Goal: Task Accomplishment & Management: Manage account settings

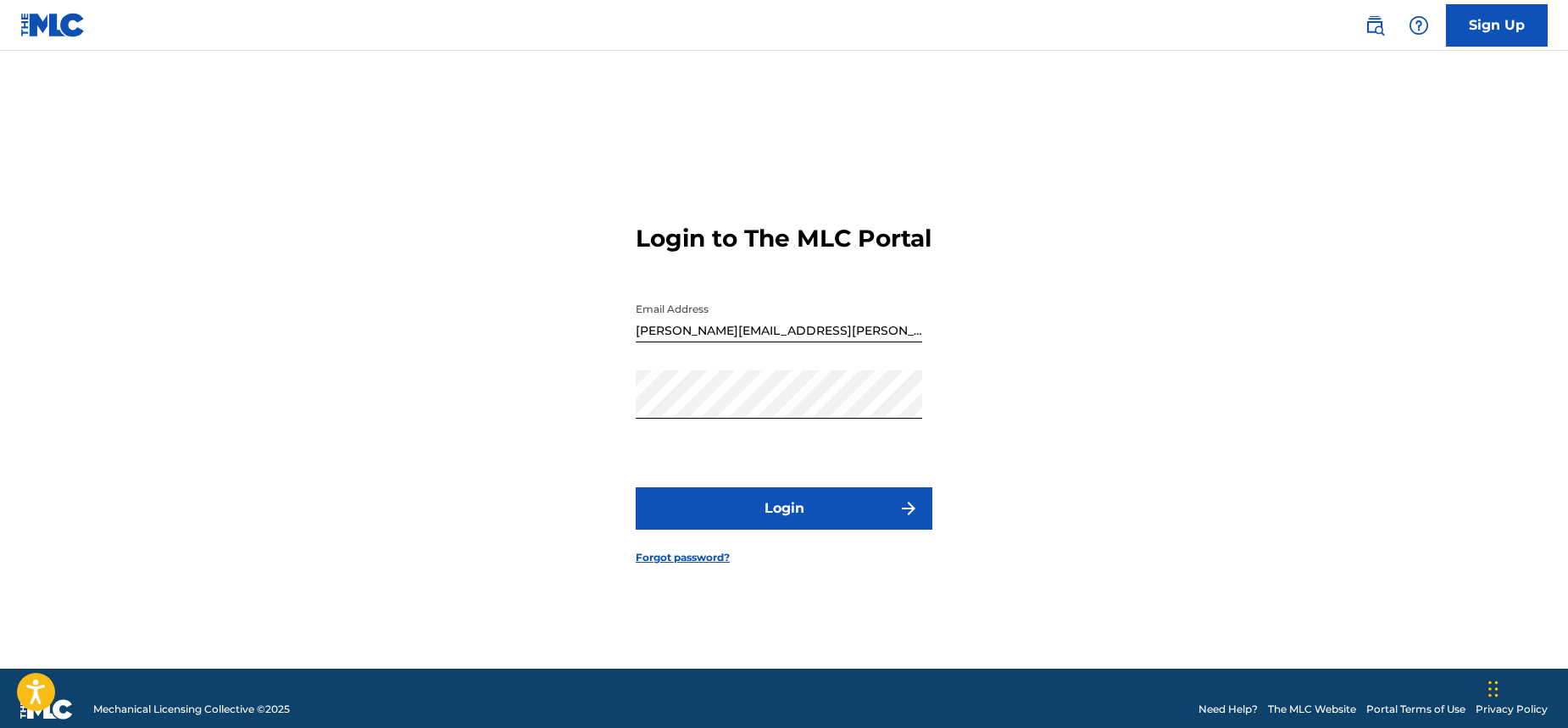
click at [911, 518] on img "submit" at bounding box center [909, 508] width 21 height 21
click at [705, 565] on link "Forgot password?" at bounding box center [683, 557] width 94 height 15
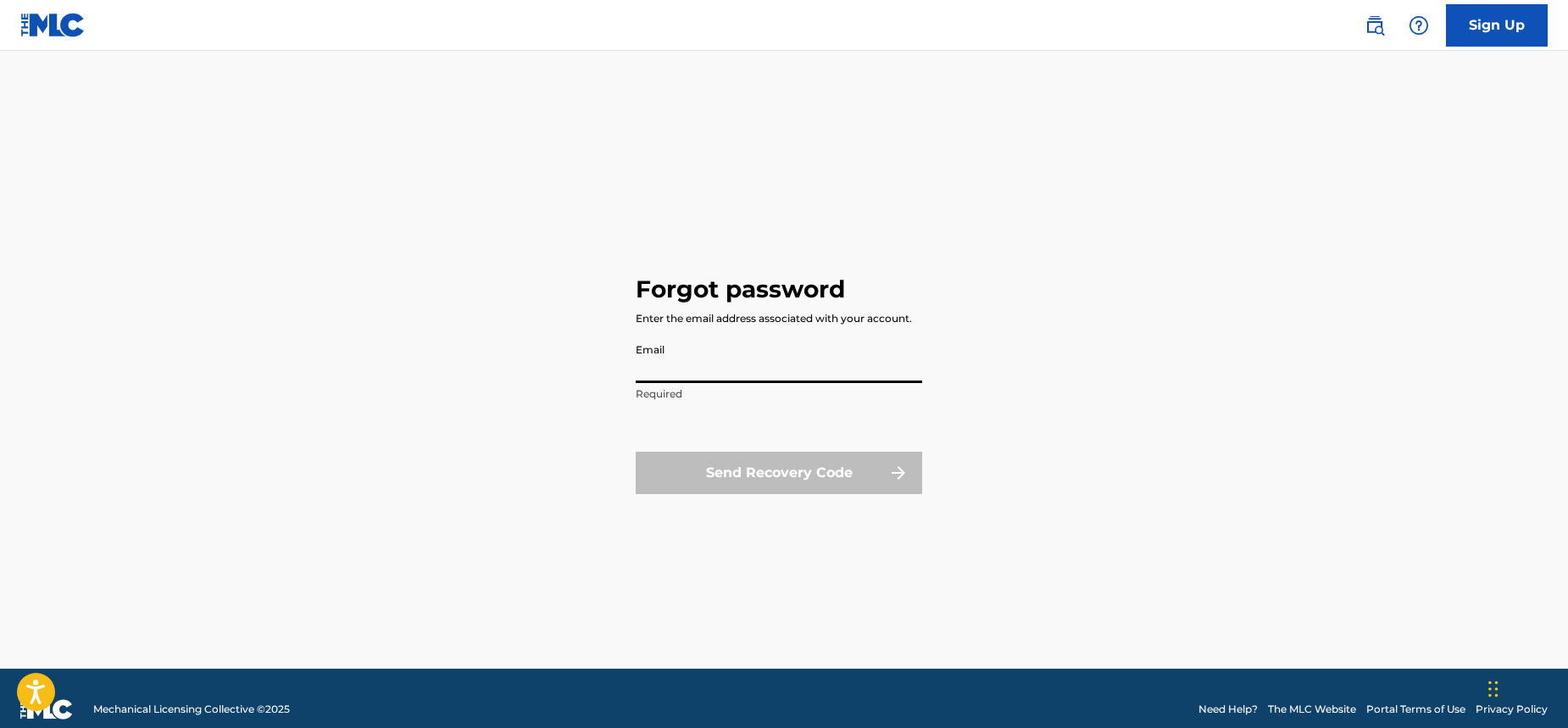
click at [779, 368] on input "Email" at bounding box center [779, 358] width 286 height 48
type input "[PERSON_NAME][EMAIL_ADDRESS][PERSON_NAME][DOMAIN_NAME]"
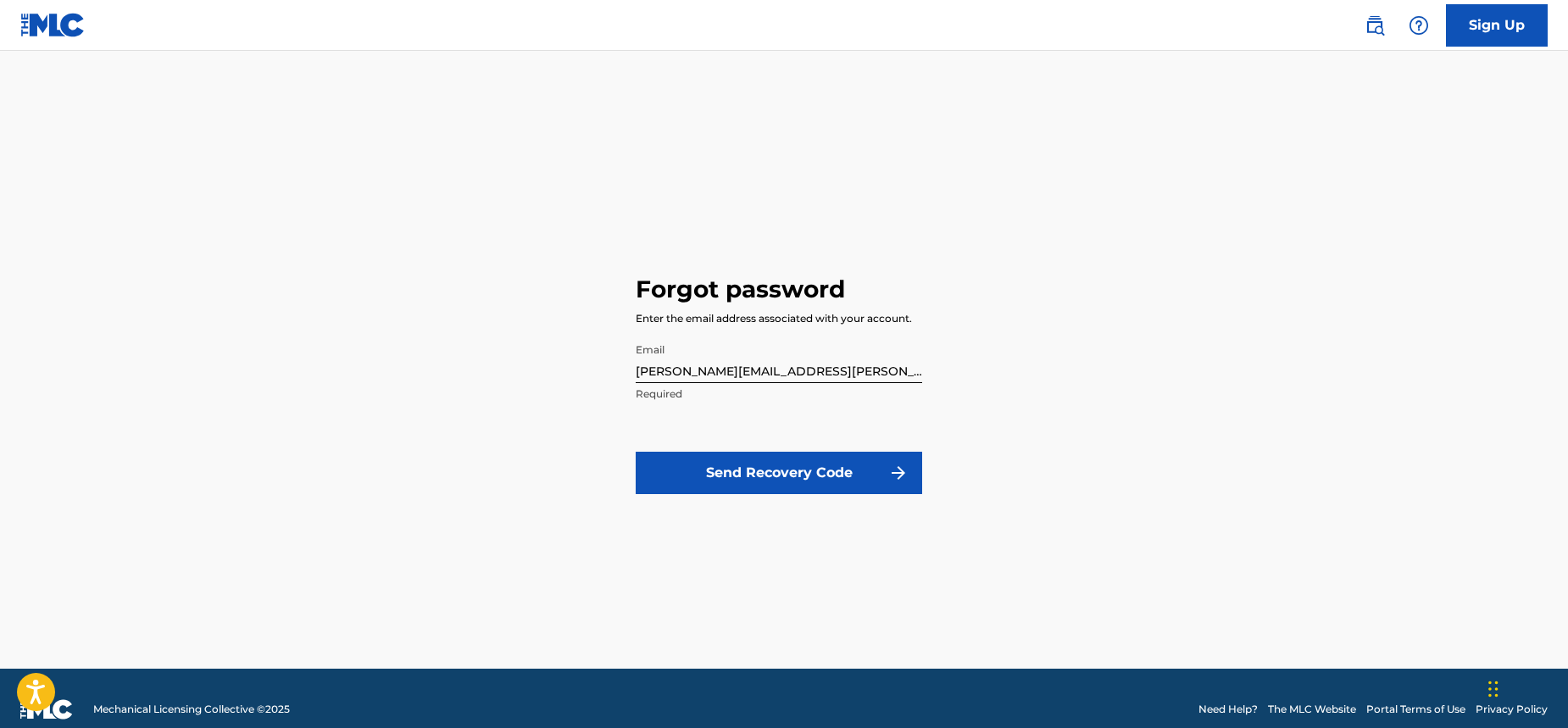
click at [902, 476] on img "submit" at bounding box center [898, 472] width 21 height 21
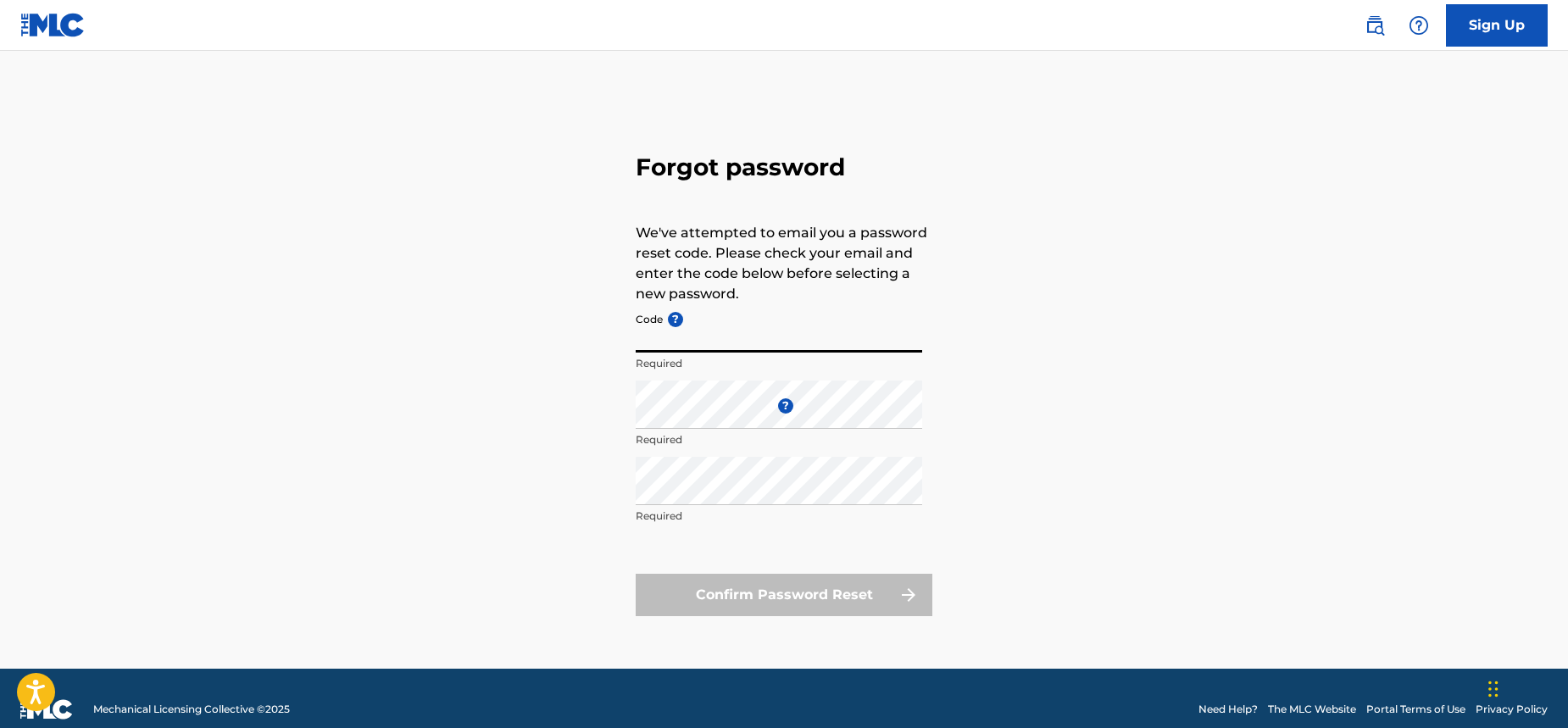
paste input "FP_559a9f9eecdd21c375db28cd3495"
type input "FP_559a9f9eecdd21c375db28cd3495"
click at [1032, 414] on div "Forgot password We've attempted to email you a password reset code. Please chec…" at bounding box center [784, 381] width 1187 height 576
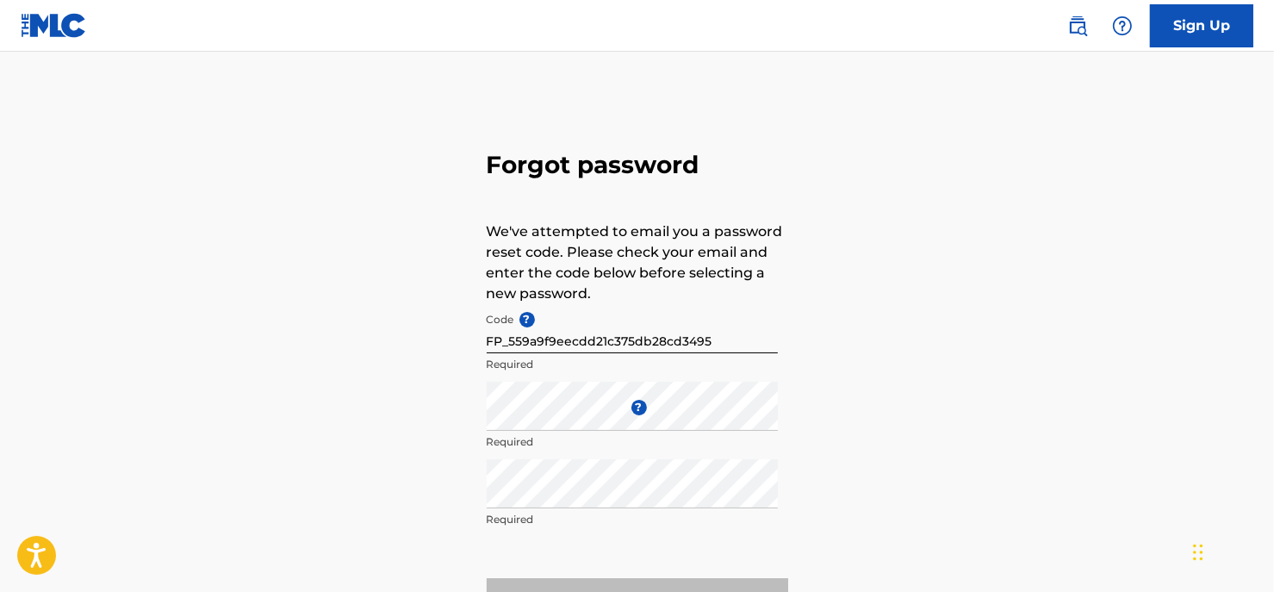
drag, startPoint x: 1421, startPoint y: 1, endPoint x: 905, endPoint y: 370, distance: 634.4
click at [905, 370] on div "Forgot password We've attempted to email you a password reset code. Please chec…" at bounding box center [637, 382] width 1206 height 574
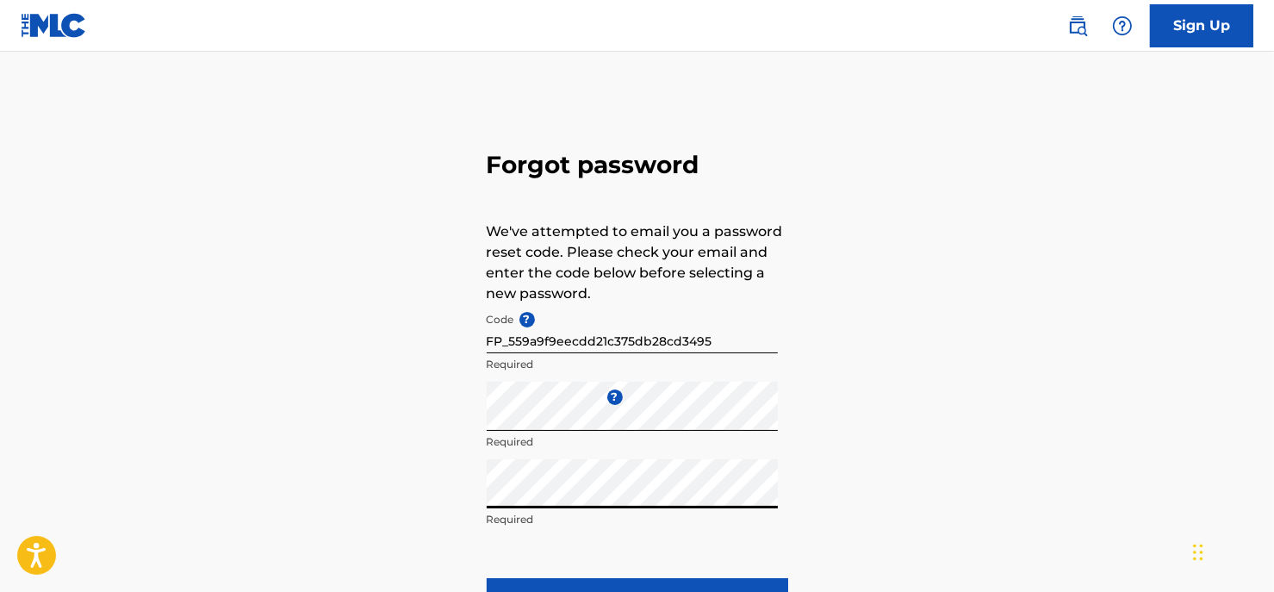
click at [1006, 371] on div "Forgot password We've attempted to email you a password reset code. Please chec…" at bounding box center [637, 382] width 1206 height 574
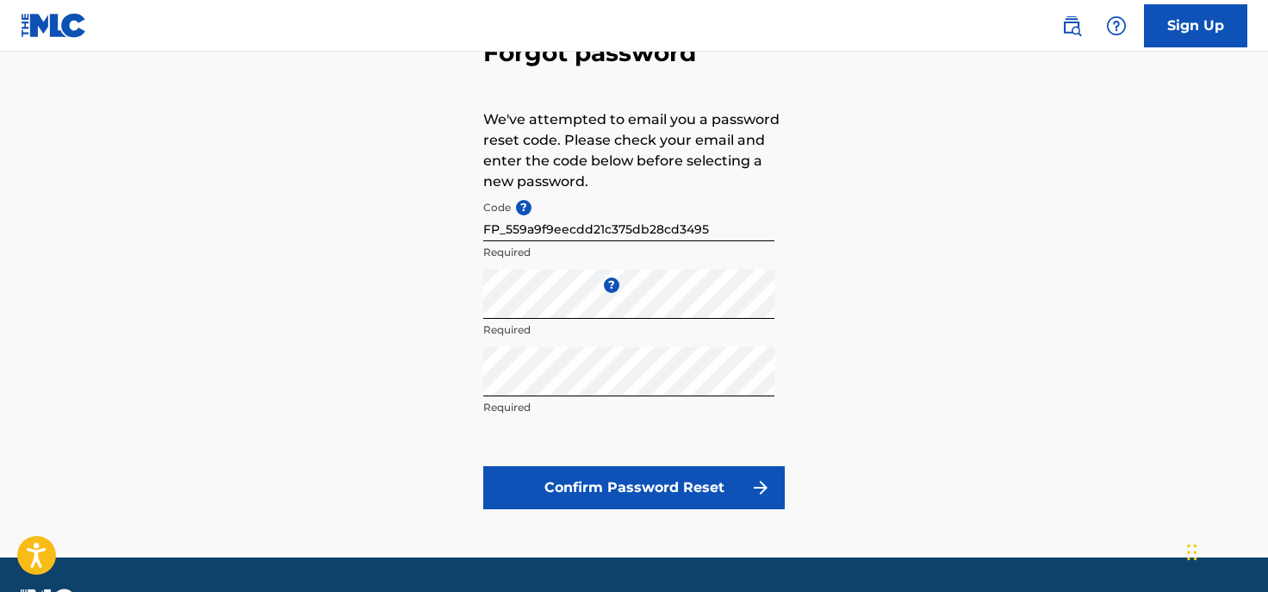
scroll to position [115, 0]
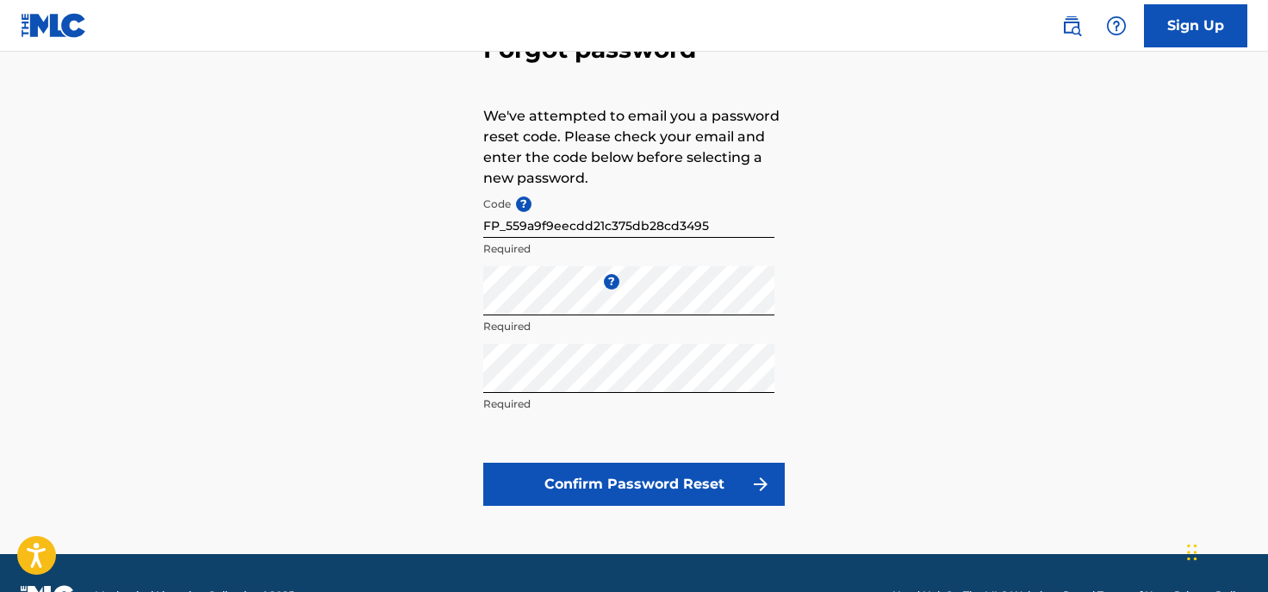
click at [768, 480] on img "submit" at bounding box center [760, 484] width 21 height 21
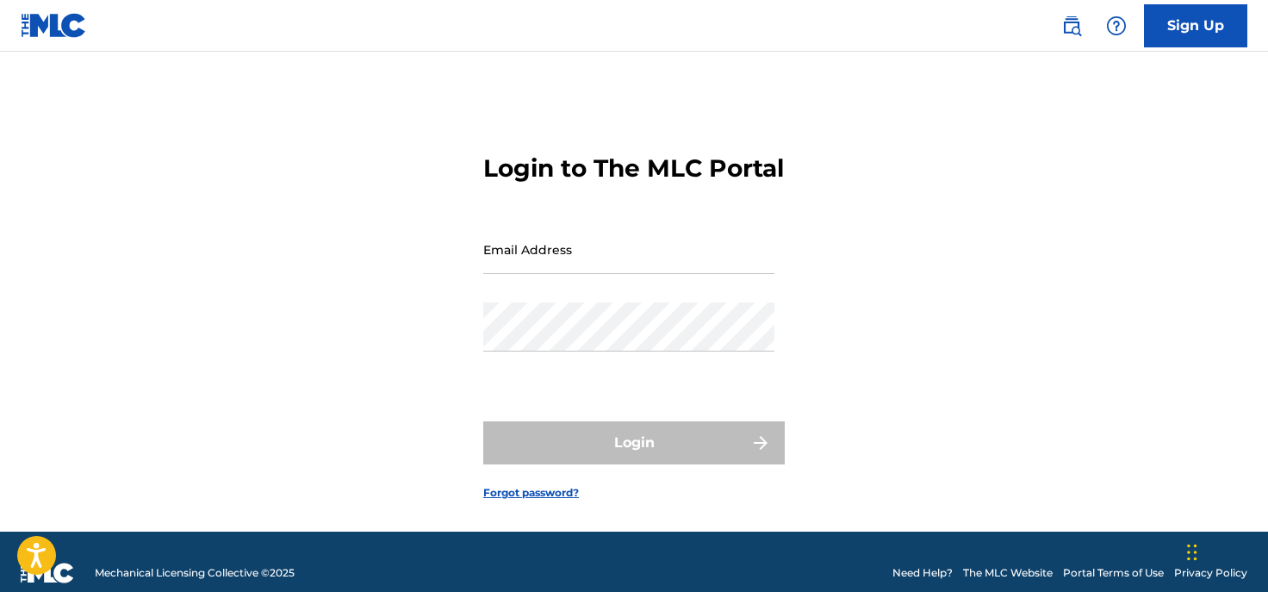
click at [622, 274] on input "Email Address" at bounding box center [628, 249] width 291 height 49
type input "[PERSON_NAME][EMAIL_ADDRESS][PERSON_NAME][DOMAIN_NAME]"
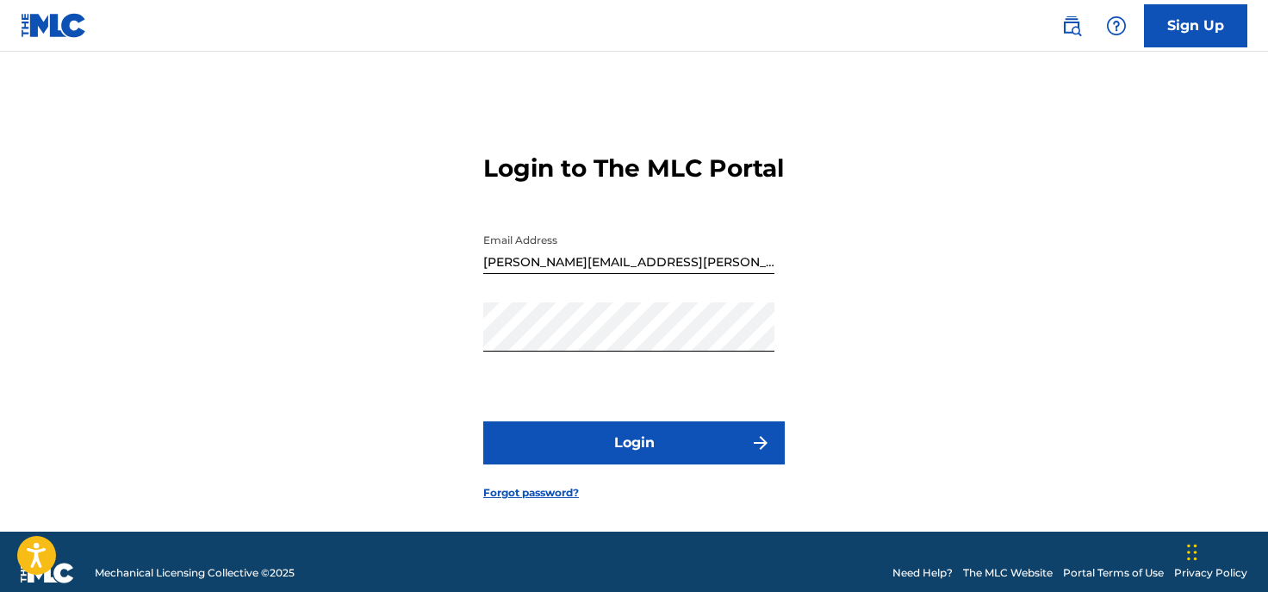
click at [785, 455] on div "Login to The MLC Portal Email Address macdonald.landa.p.35@gmail.com Password L…" at bounding box center [634, 313] width 1206 height 437
click at [755, 453] on img "submit" at bounding box center [760, 442] width 21 height 21
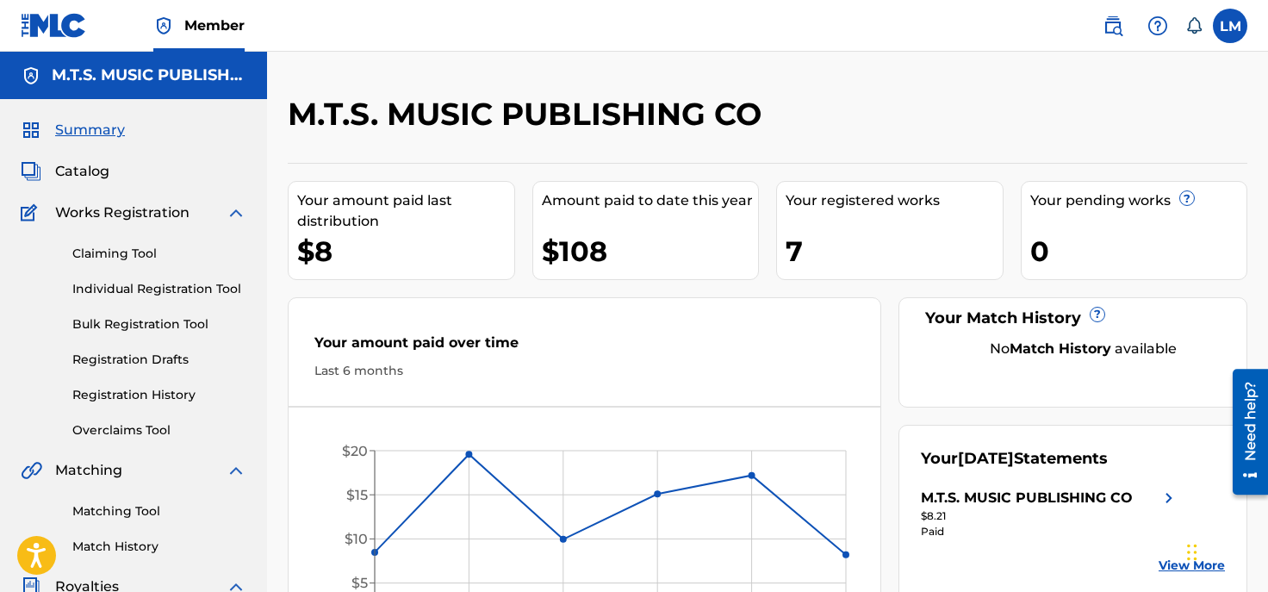
click at [929, 111] on div "M.T.S. MUSIC PUBLISHING CO" at bounding box center [657, 120] width 739 height 51
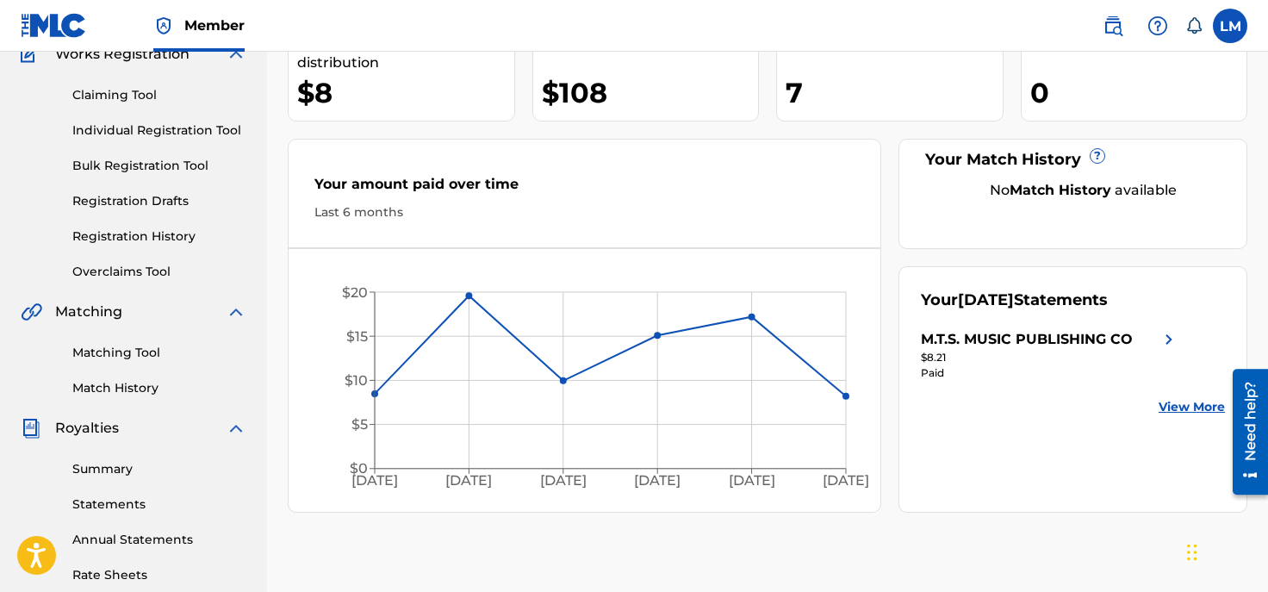
scroll to position [157, 0]
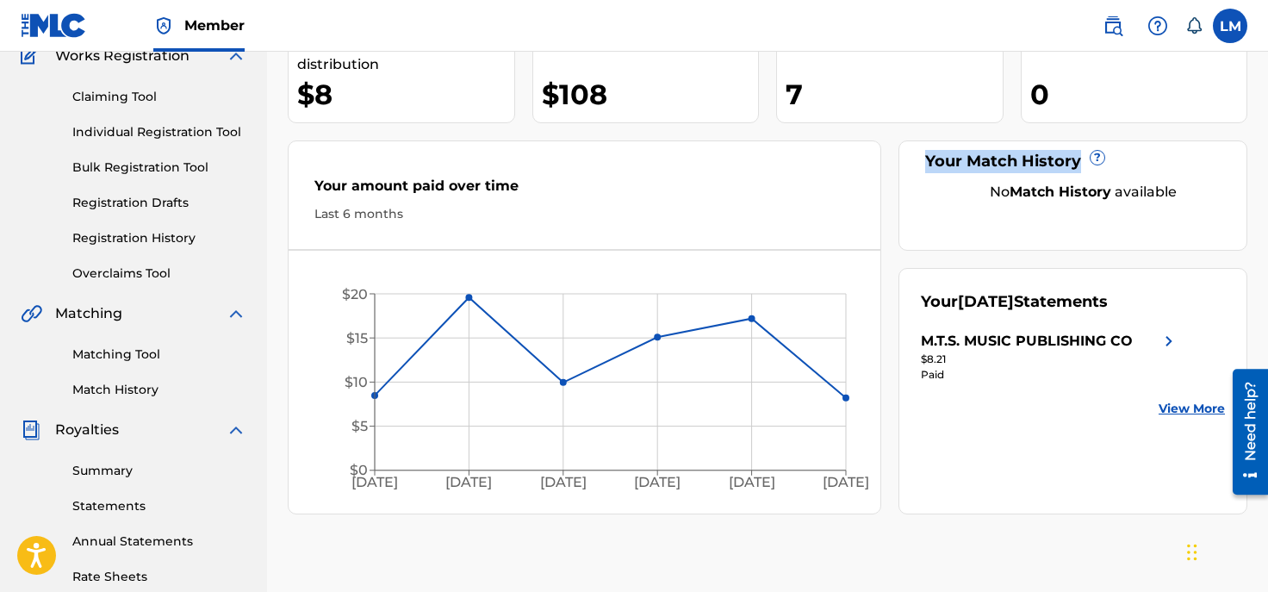
drag, startPoint x: 1267, startPoint y: 135, endPoint x: 1268, endPoint y: 107, distance: 28.4
click at [1268, 107] on html "Accessibility Screen-Reader Guide, Feedback, and Issue Reporting | New window C…" at bounding box center [634, 139] width 1268 height 592
click at [1204, 90] on div "0" at bounding box center [1138, 94] width 217 height 39
click at [158, 538] on link "Annual Statements" at bounding box center [159, 541] width 174 height 18
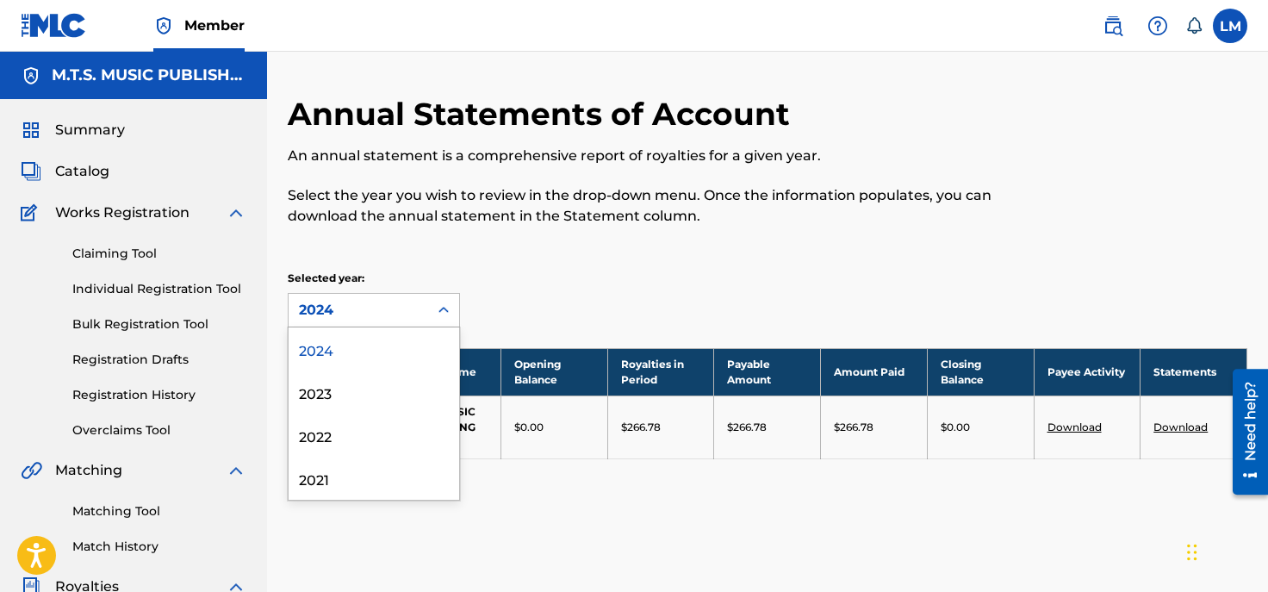
click at [443, 308] on icon at bounding box center [443, 309] width 17 height 17
click at [516, 249] on div "Annual Statements of Account An annual statement is a comprehensive report of r…" at bounding box center [767, 298] width 959 height 407
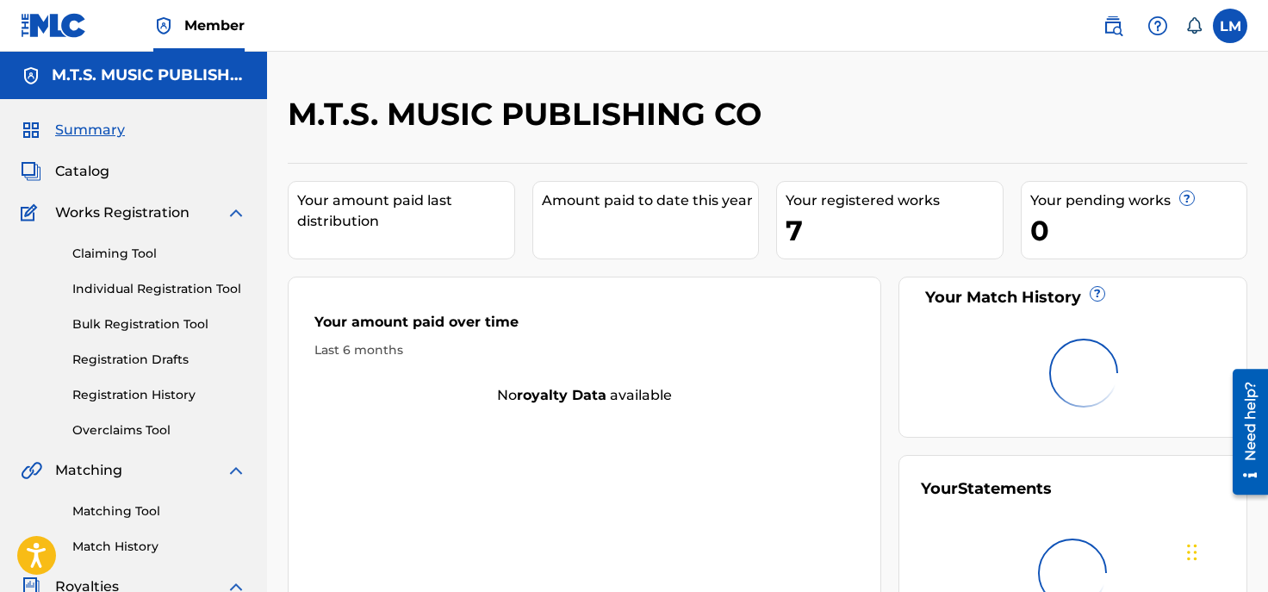
scroll to position [157, 0]
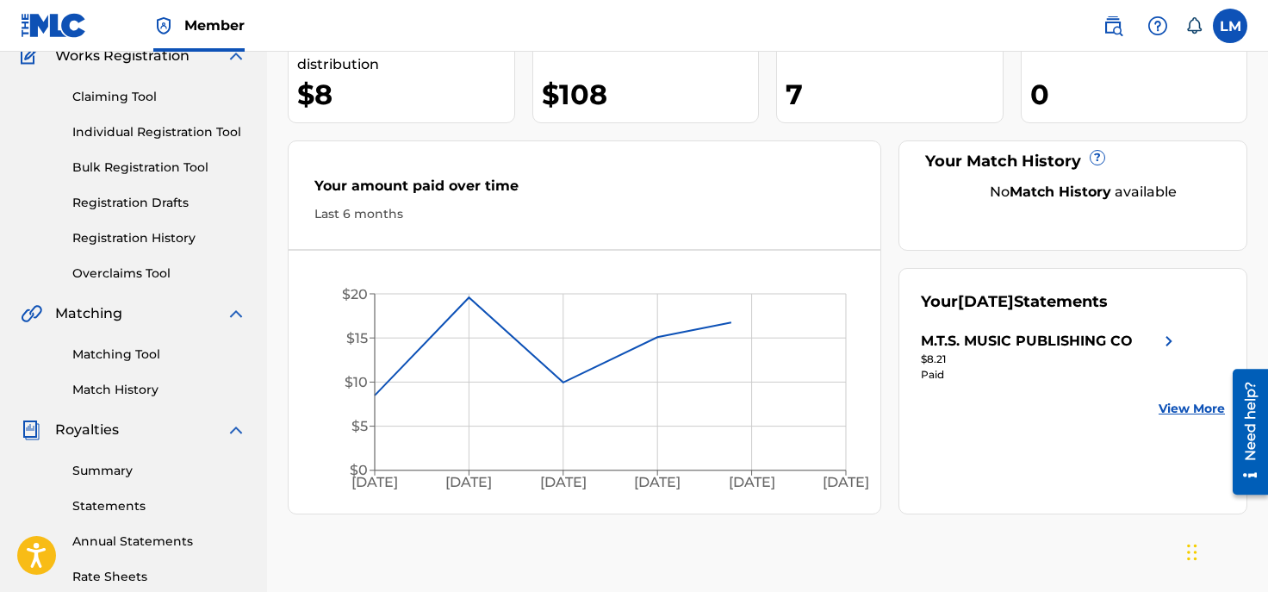
click at [885, 18] on nav "Member LM LM LANDA MACDONALD macdonald.landa.p.35@gmail.com Notification Prefer…" at bounding box center [634, 26] width 1268 height 52
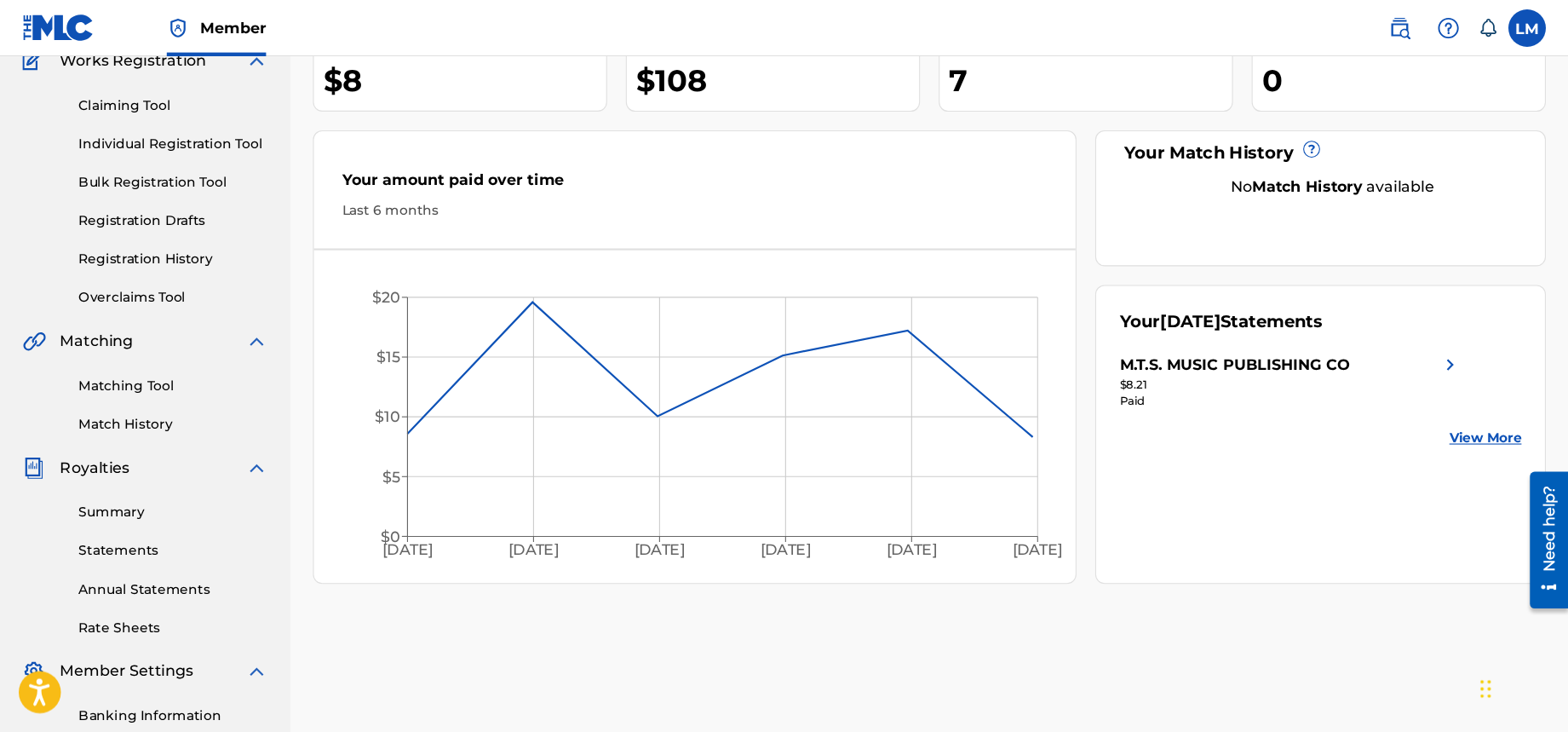
scroll to position [156, 0]
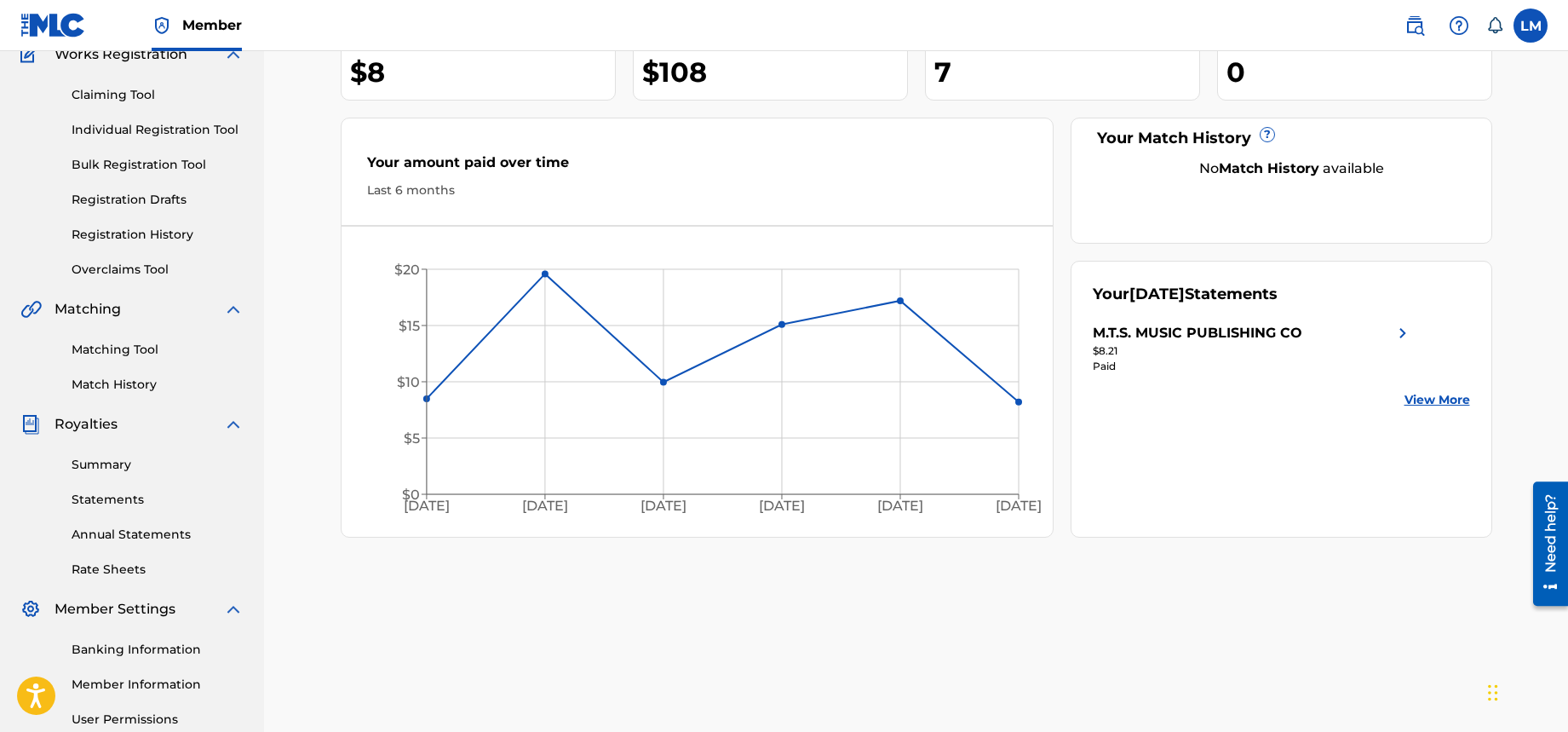
drag, startPoint x: 1242, startPoint y: 8, endPoint x: 1122, endPoint y: 650, distance: 653.1
click at [1122, 650] on div "M.T.S. MUSIC PUBLISHING CO Your amount paid last distribution $8 Amount paid to…" at bounding box center [917, 378] width 1193 height 880
click at [121, 498] on link "Statements" at bounding box center [157, 500] width 172 height 18
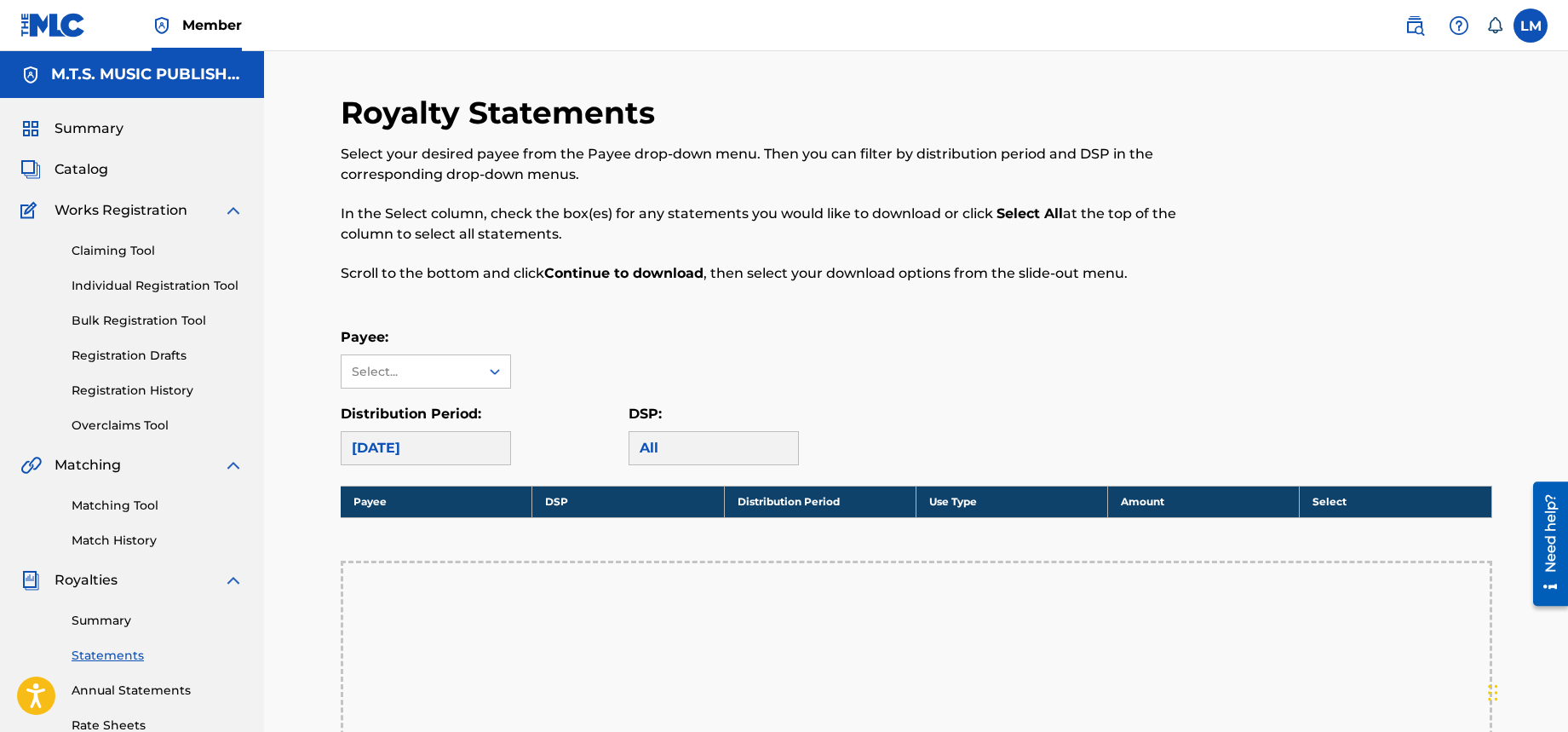
click at [873, 328] on div "Payee: Select..." at bounding box center [916, 358] width 1152 height 61
click at [500, 372] on icon at bounding box center [495, 371] width 17 height 17
click at [548, 323] on div "Royalty Statements Select your desired payee from the Payee drop-down menu. The…" at bounding box center [916, 600] width 1152 height 1014
click at [110, 618] on link "Summary" at bounding box center [157, 620] width 172 height 18
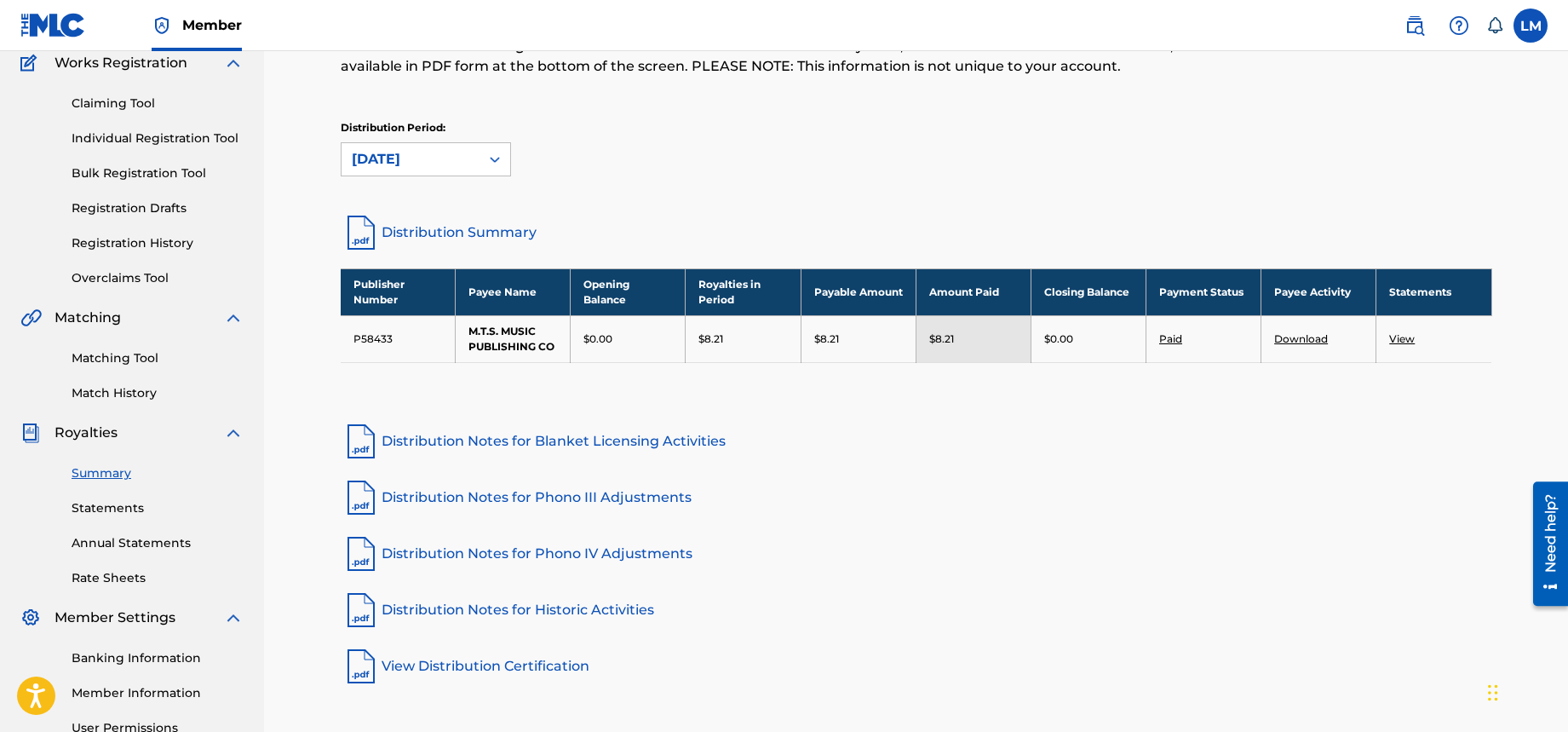
scroll to position [152, 0]
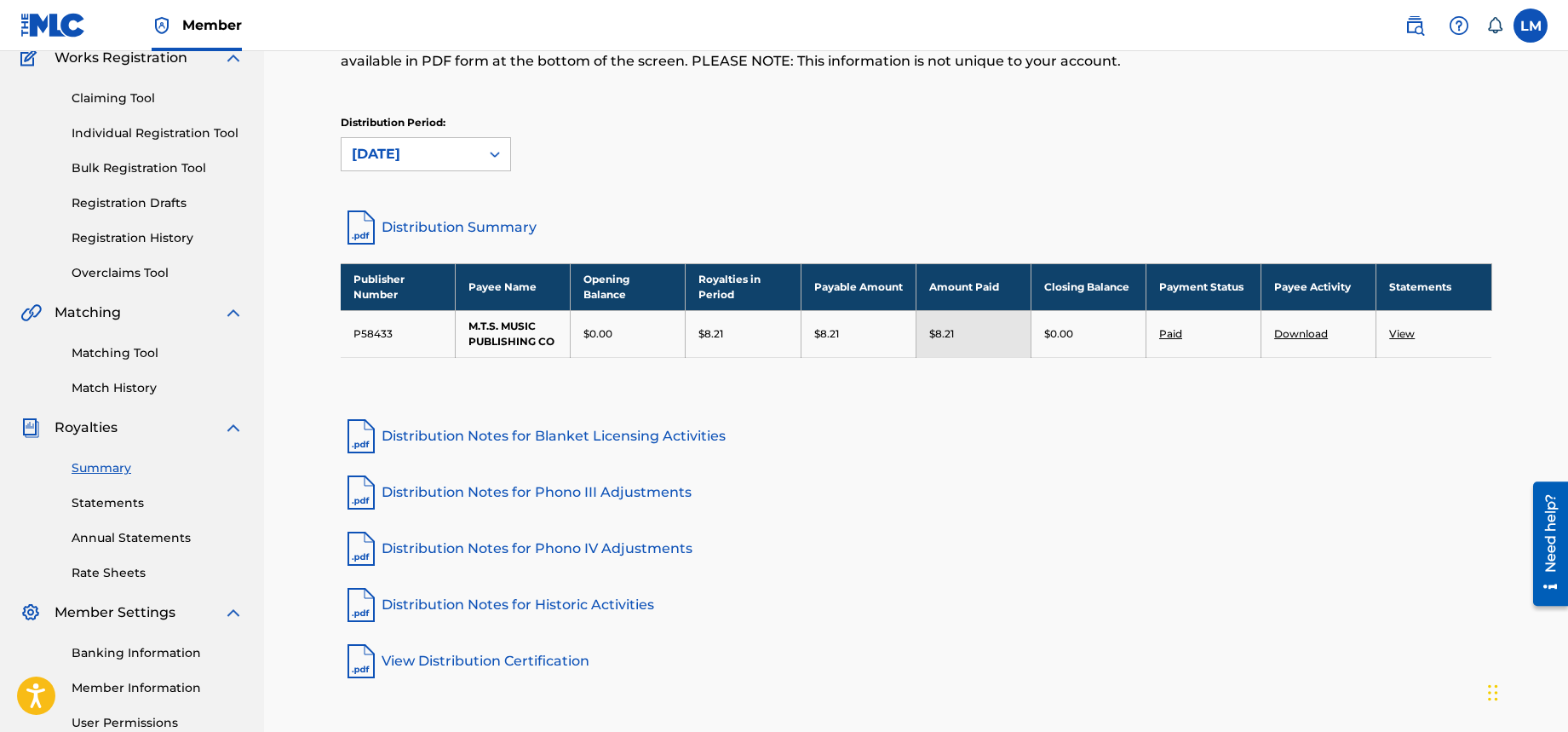
click at [1303, 333] on link "Download" at bounding box center [1301, 333] width 53 height 13
drag, startPoint x: 226, startPoint y: 85, endPoint x: 220, endPoint y: 94, distance: 10.8
click at [220, 94] on div "Summary Catalog Works Registration Claiming Tool Individual Registration Tool B…" at bounding box center [132, 384] width 264 height 876
drag, startPoint x: 1, startPoint y: 14, endPoint x: 633, endPoint y: 89, distance: 636.4
click at [637, 89] on div "Royalties Select your desired distribution period from the drop-down menu to se…" at bounding box center [784, 17] width 886 height 150
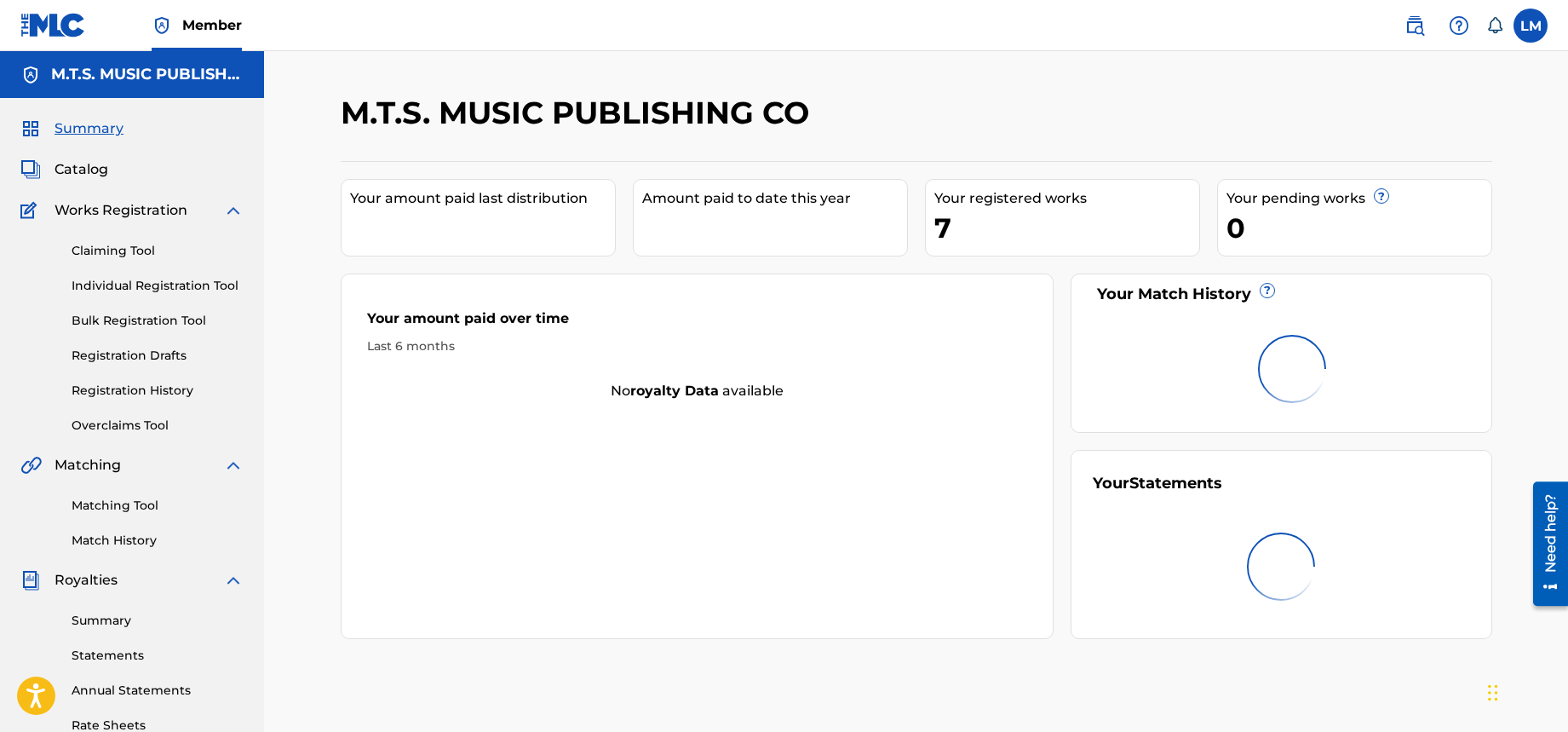
scroll to position [156, 0]
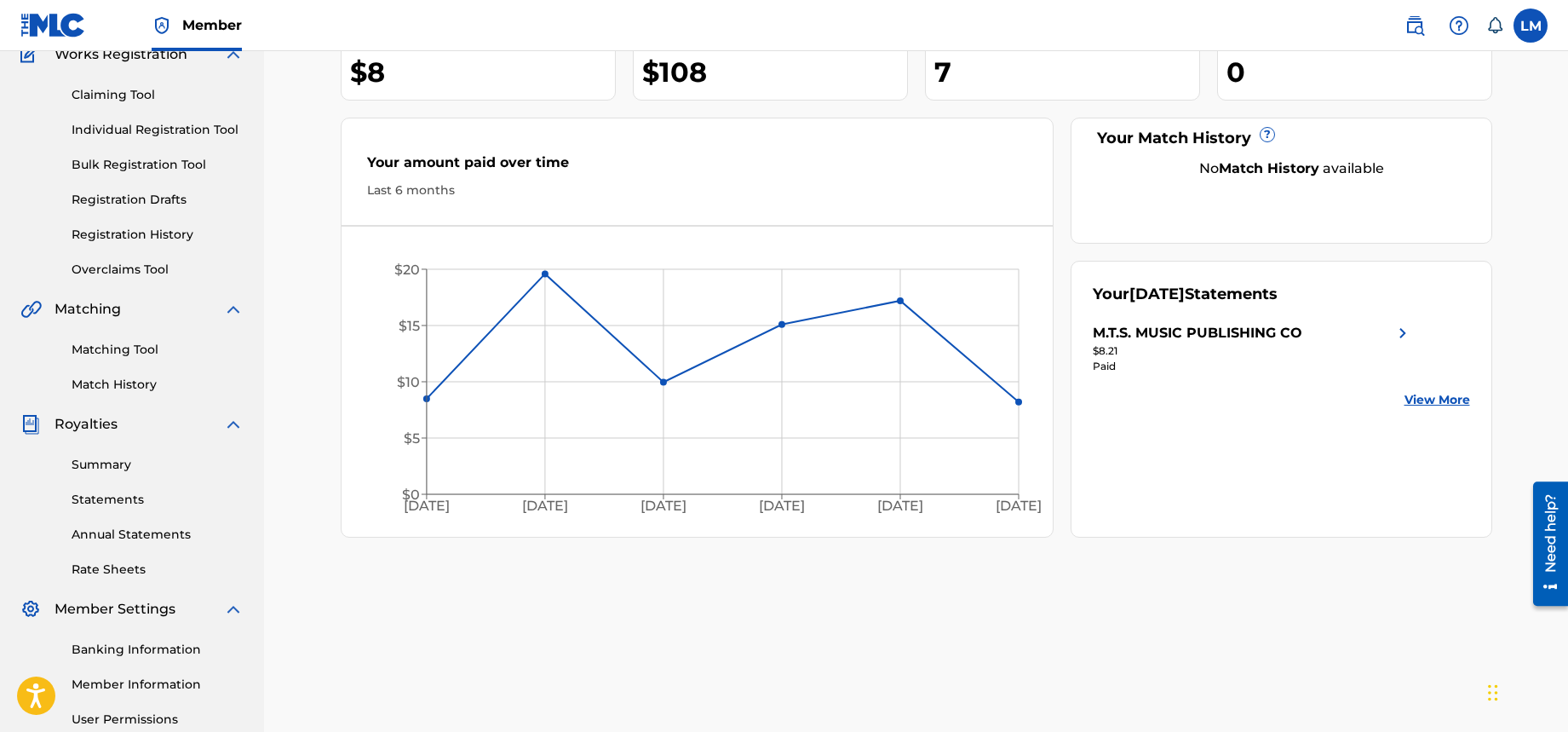
click at [584, 616] on div "M.T.S. MUSIC PUBLISHING CO Your amount paid last distribution $8 Amount paid to…" at bounding box center [917, 378] width 1193 height 880
click at [1405, 328] on img at bounding box center [1403, 332] width 21 height 21
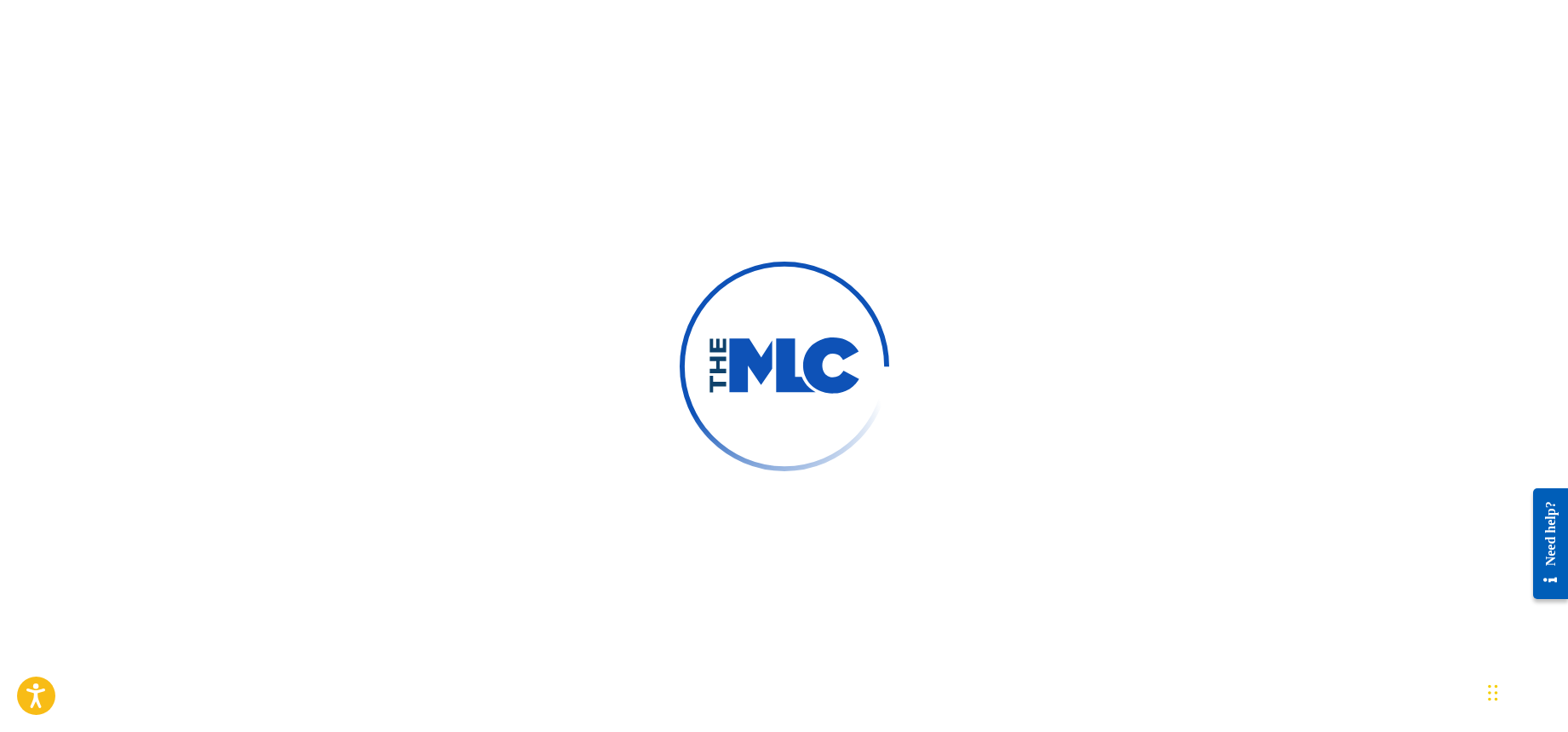
drag, startPoint x: 1276, startPoint y: 104, endPoint x: 1281, endPoint y: 127, distance: 23.5
click at [1272, 118] on div at bounding box center [784, 366] width 1568 height 732
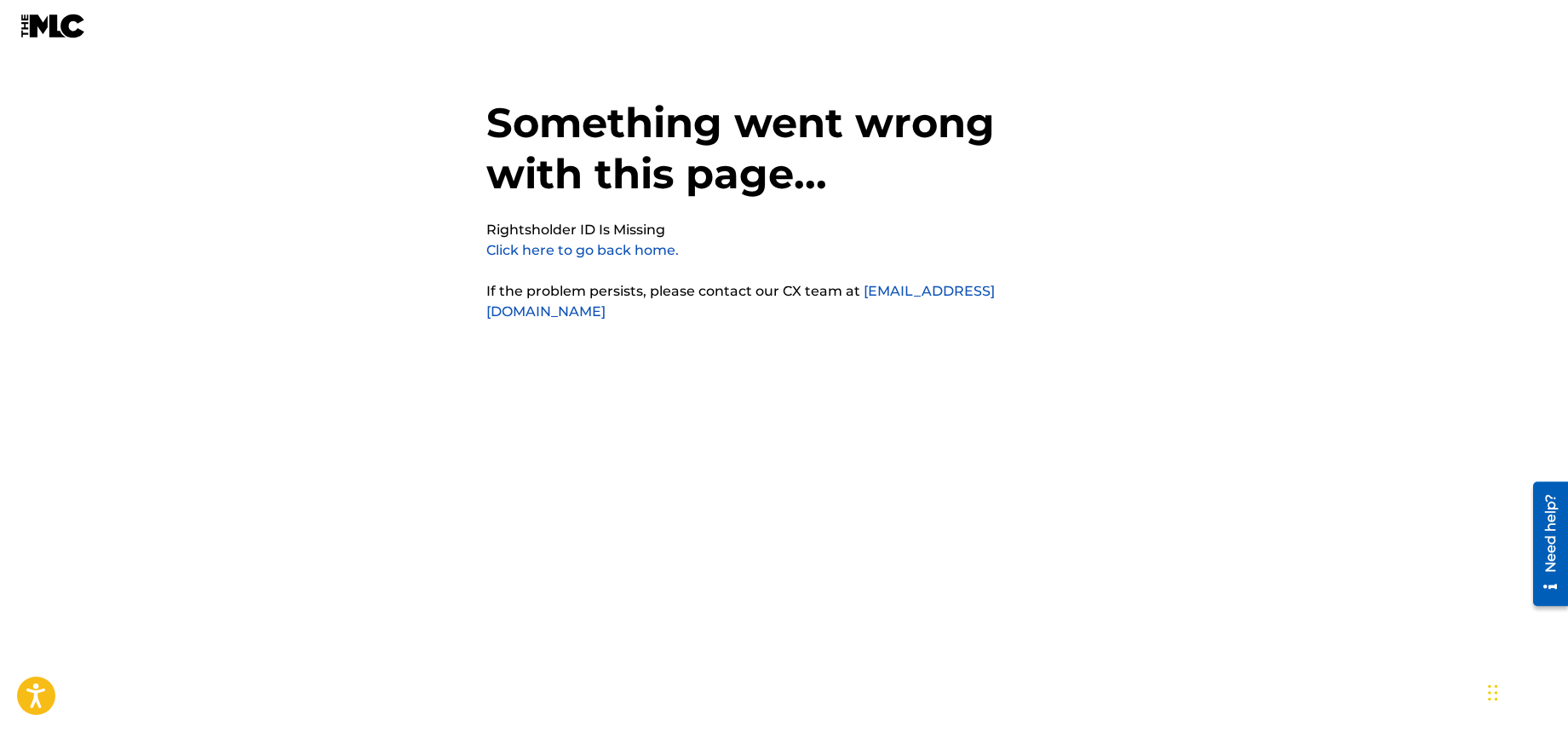
scroll to position [43, 0]
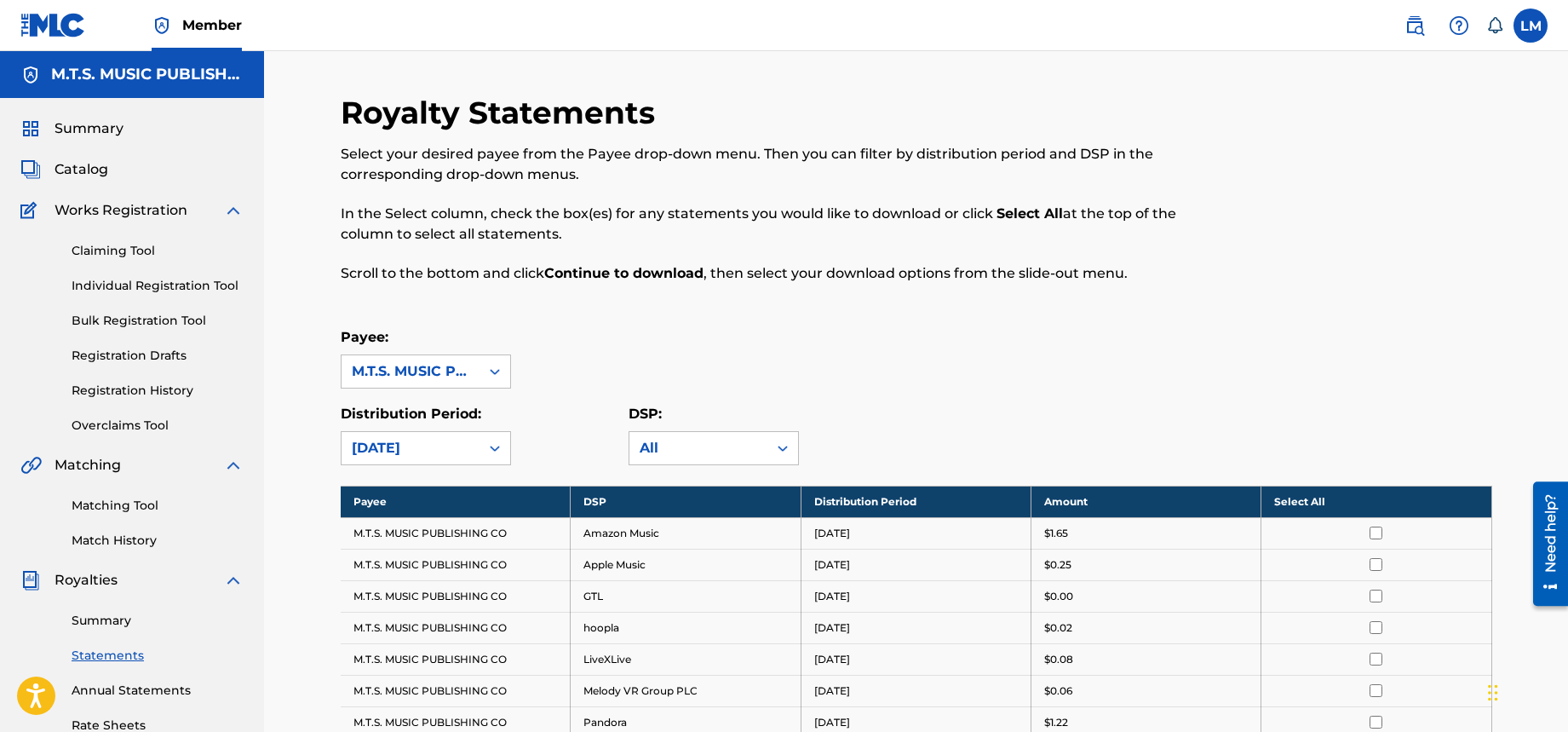
click at [1186, 26] on nav "Member LM LM LANDA MACDONALD macdonald.landa.p.35@gmail.com Notification Prefer…" at bounding box center [784, 26] width 1568 height 51
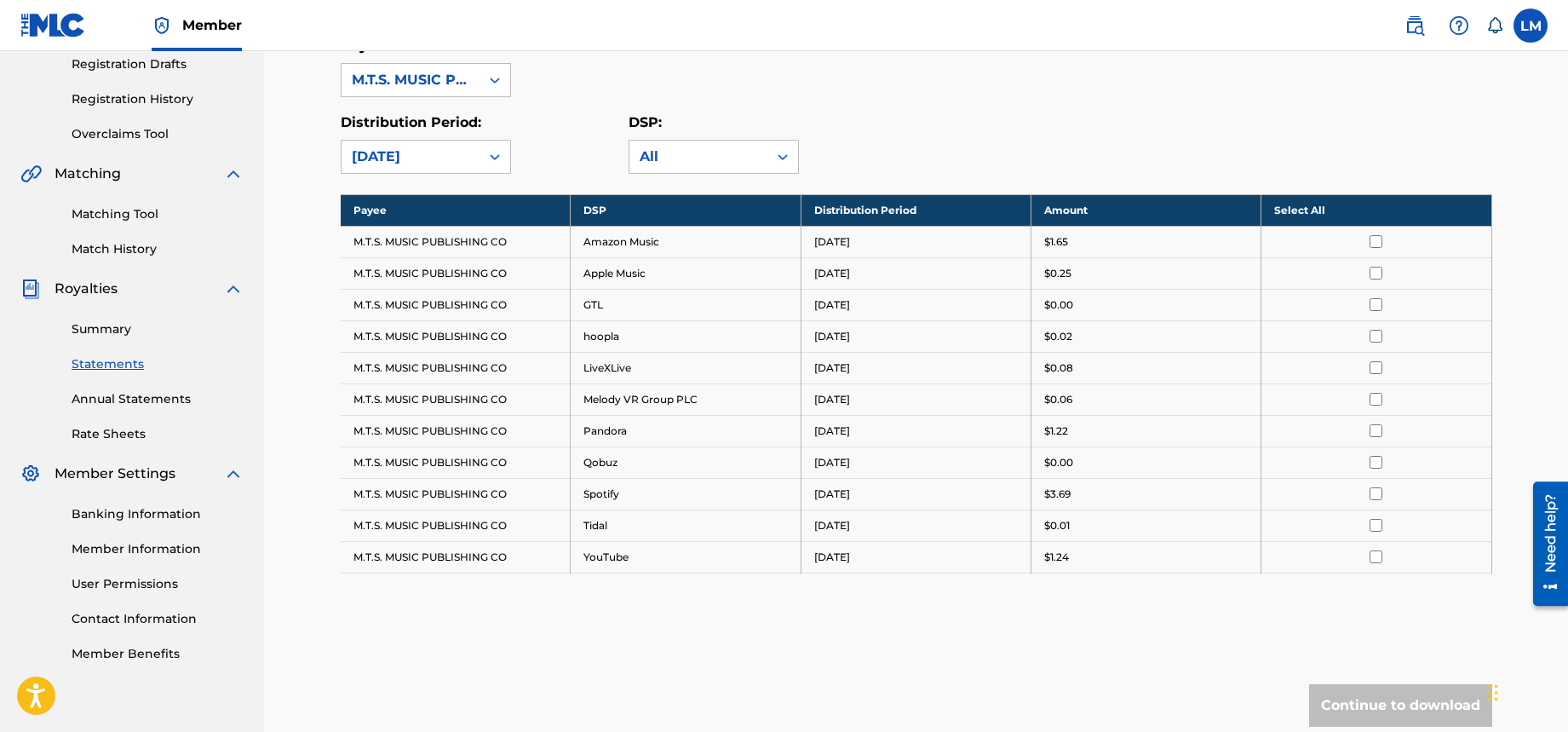
scroll to position [312, 0]
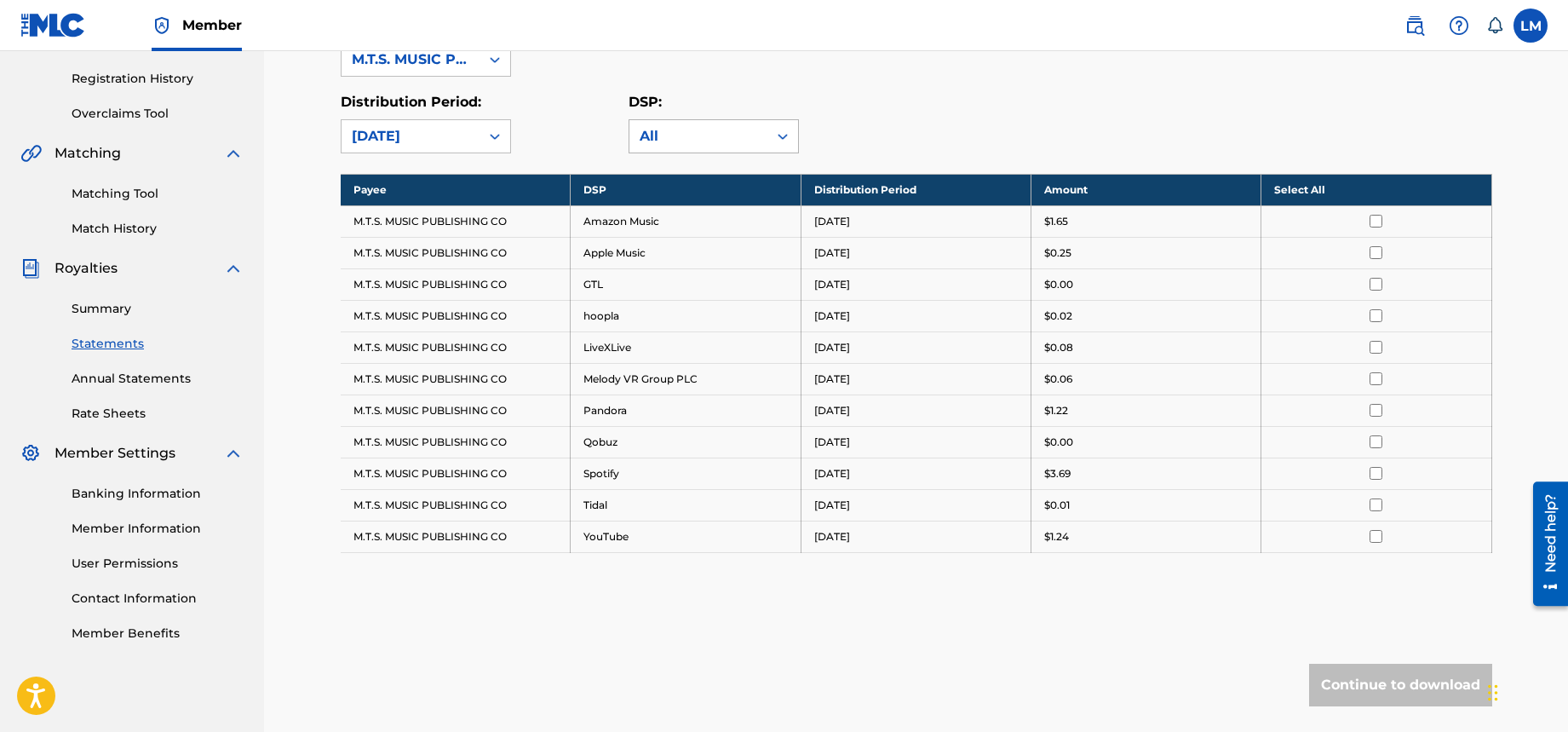
click at [784, 137] on icon at bounding box center [783, 137] width 10 height 6
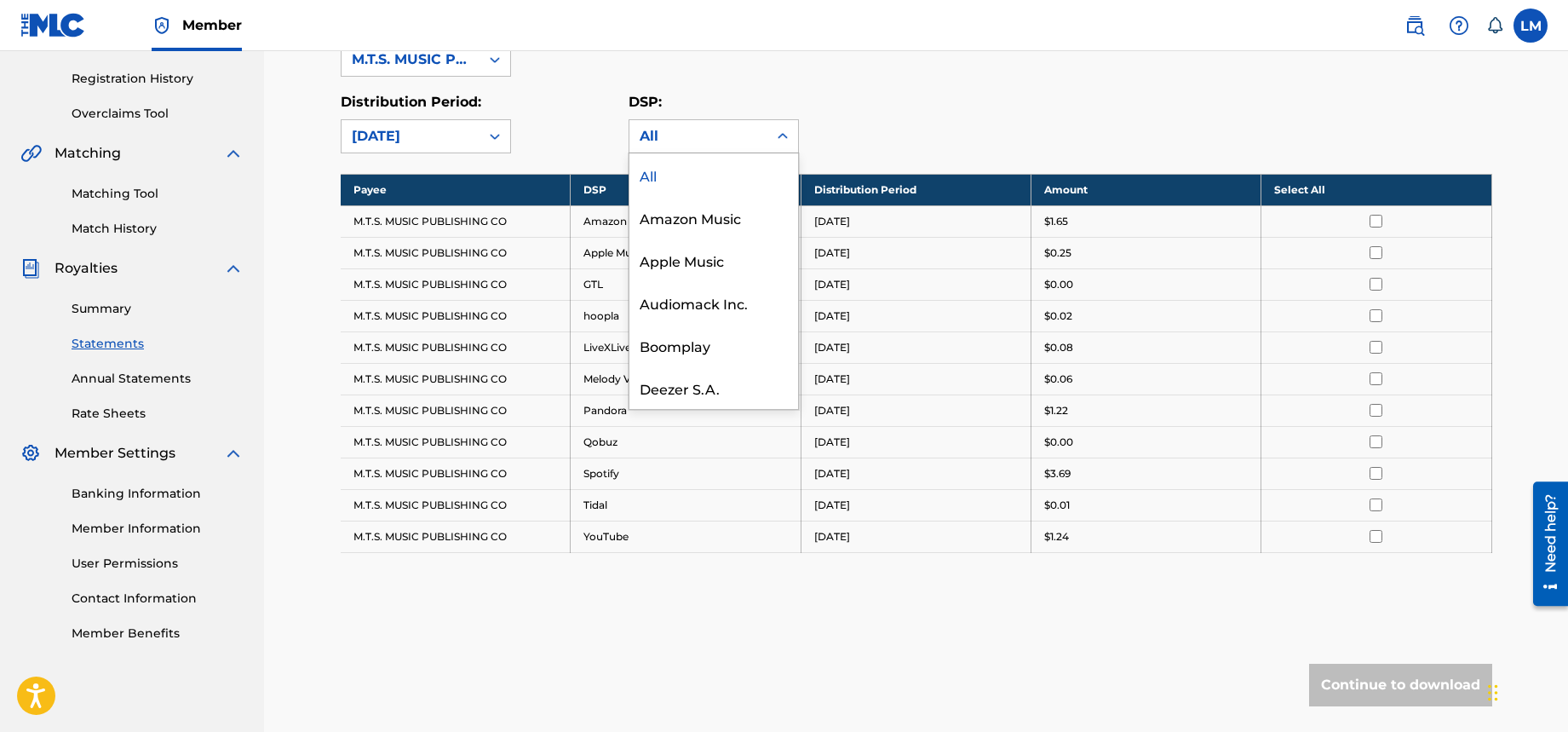
click at [996, 103] on div "Distribution Period: August 2025 DSP: 21 results available. Use Up and Down to …" at bounding box center [916, 123] width 1152 height 61
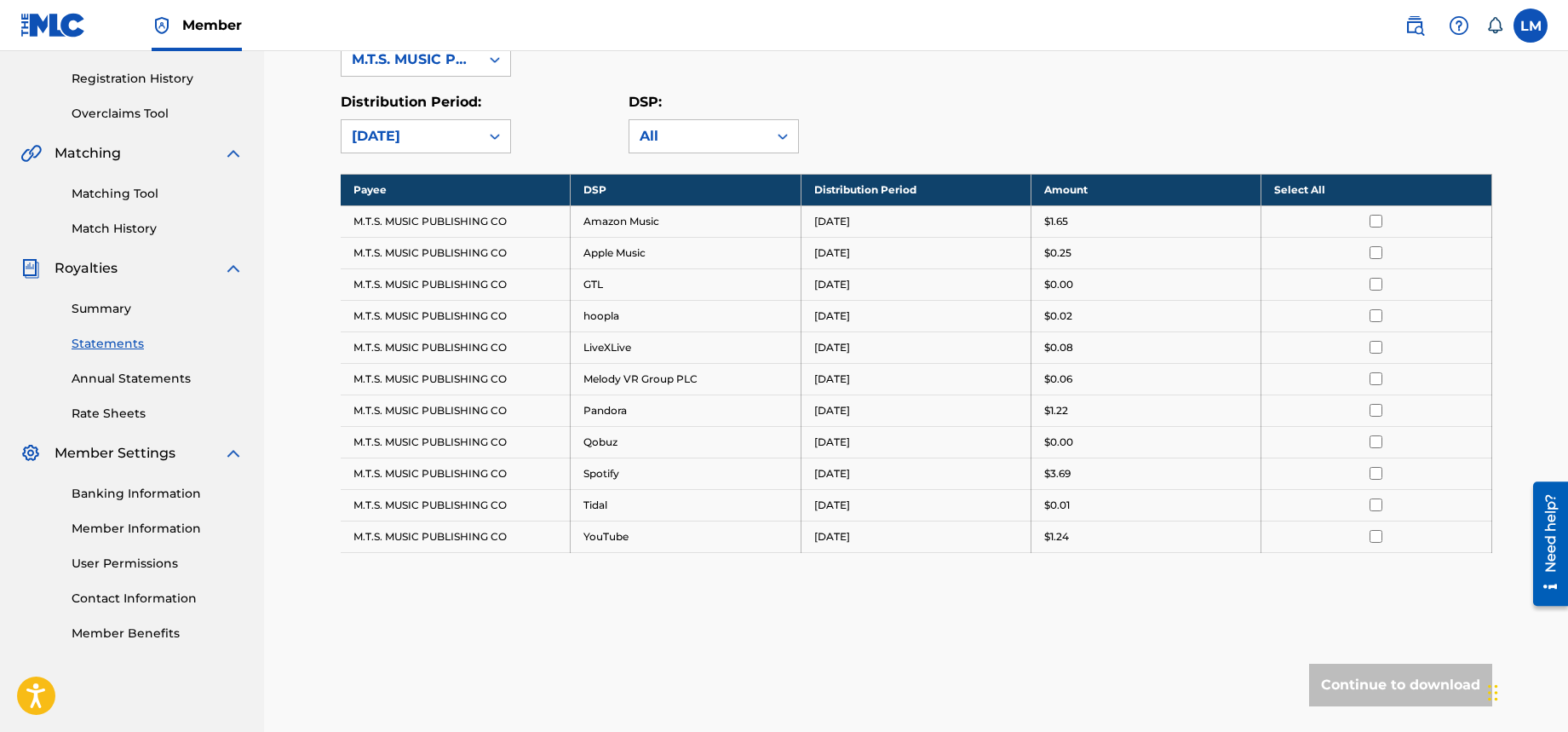
click at [230, 152] on img at bounding box center [233, 153] width 21 height 21
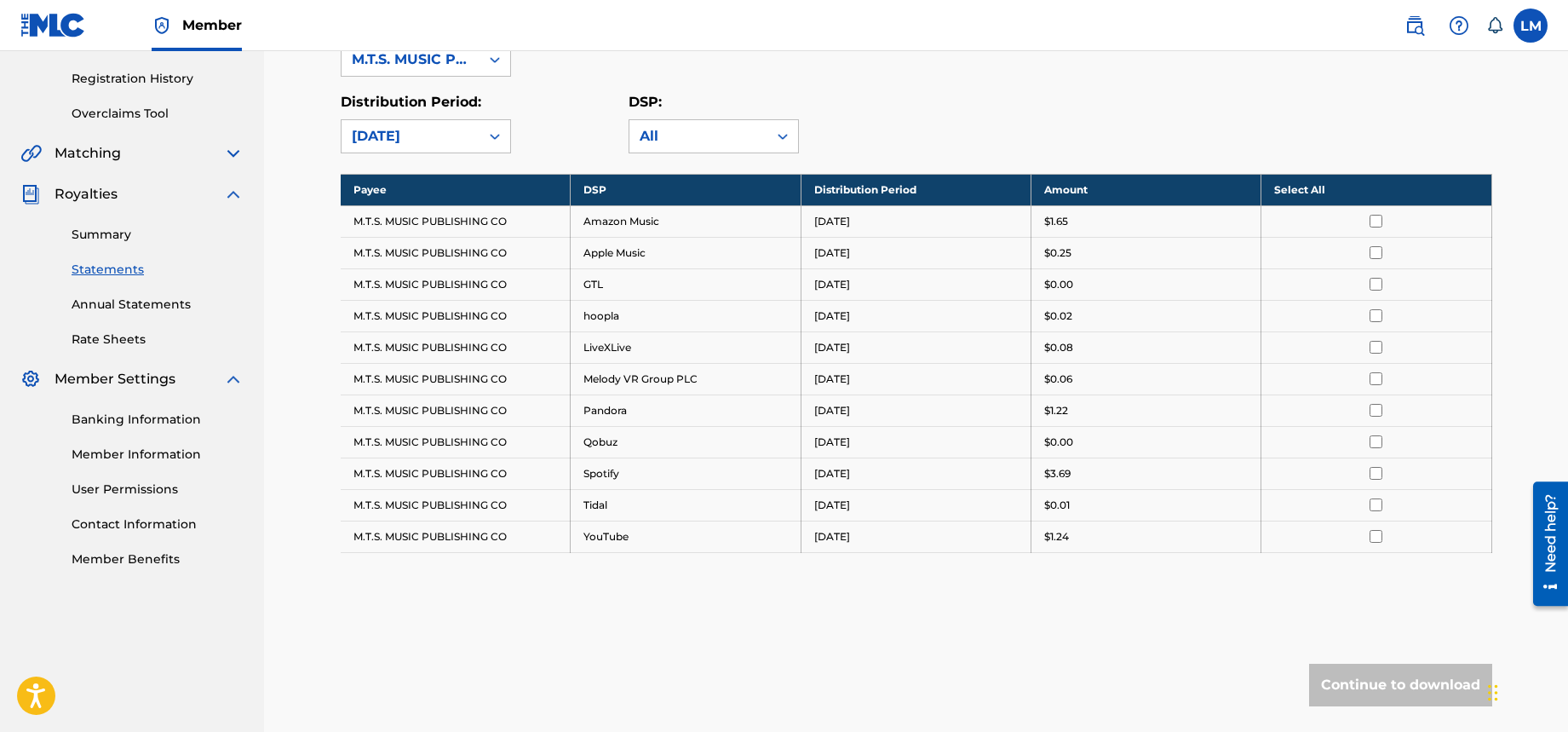
click at [230, 152] on img at bounding box center [233, 153] width 21 height 21
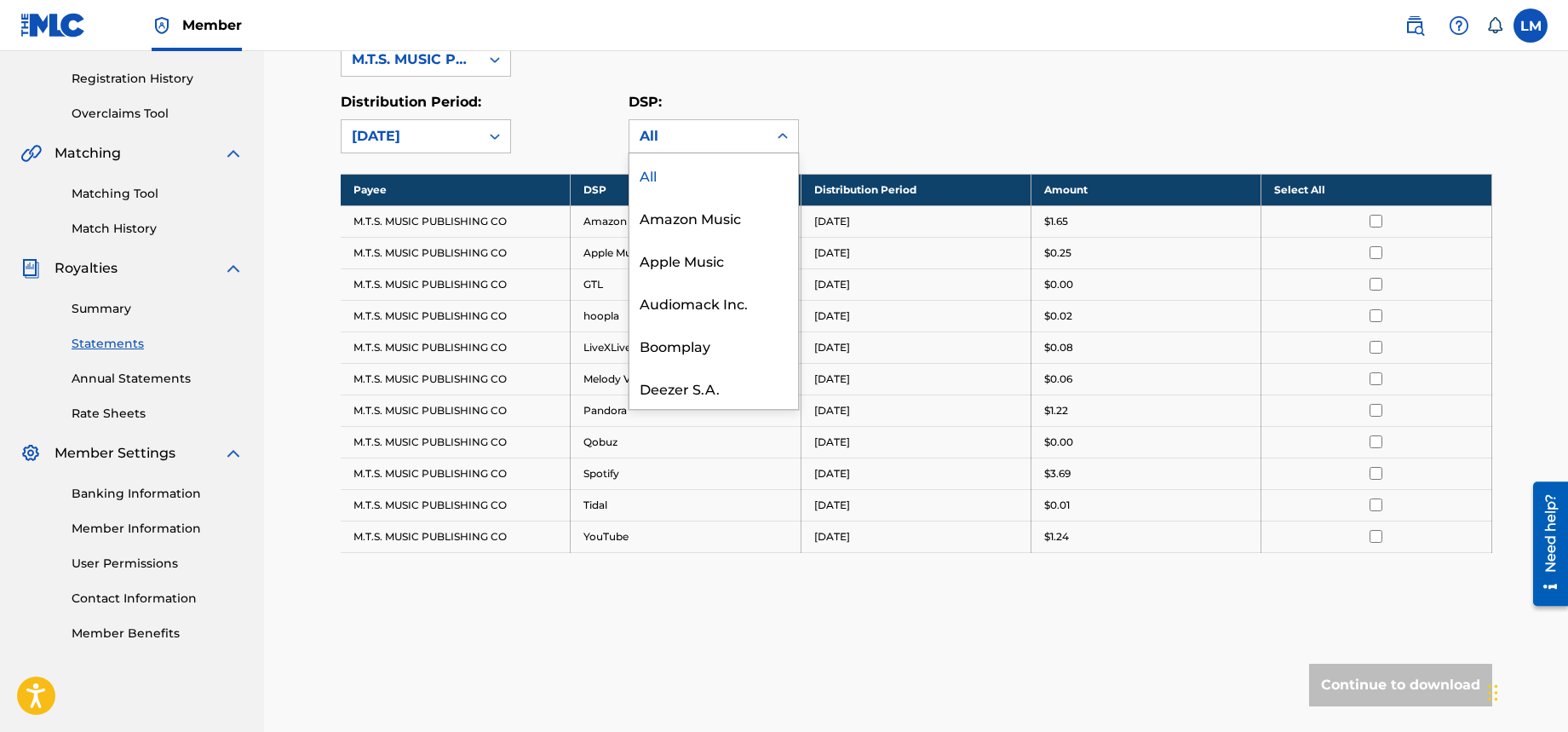
click at [785, 136] on icon at bounding box center [783, 136] width 10 height 6
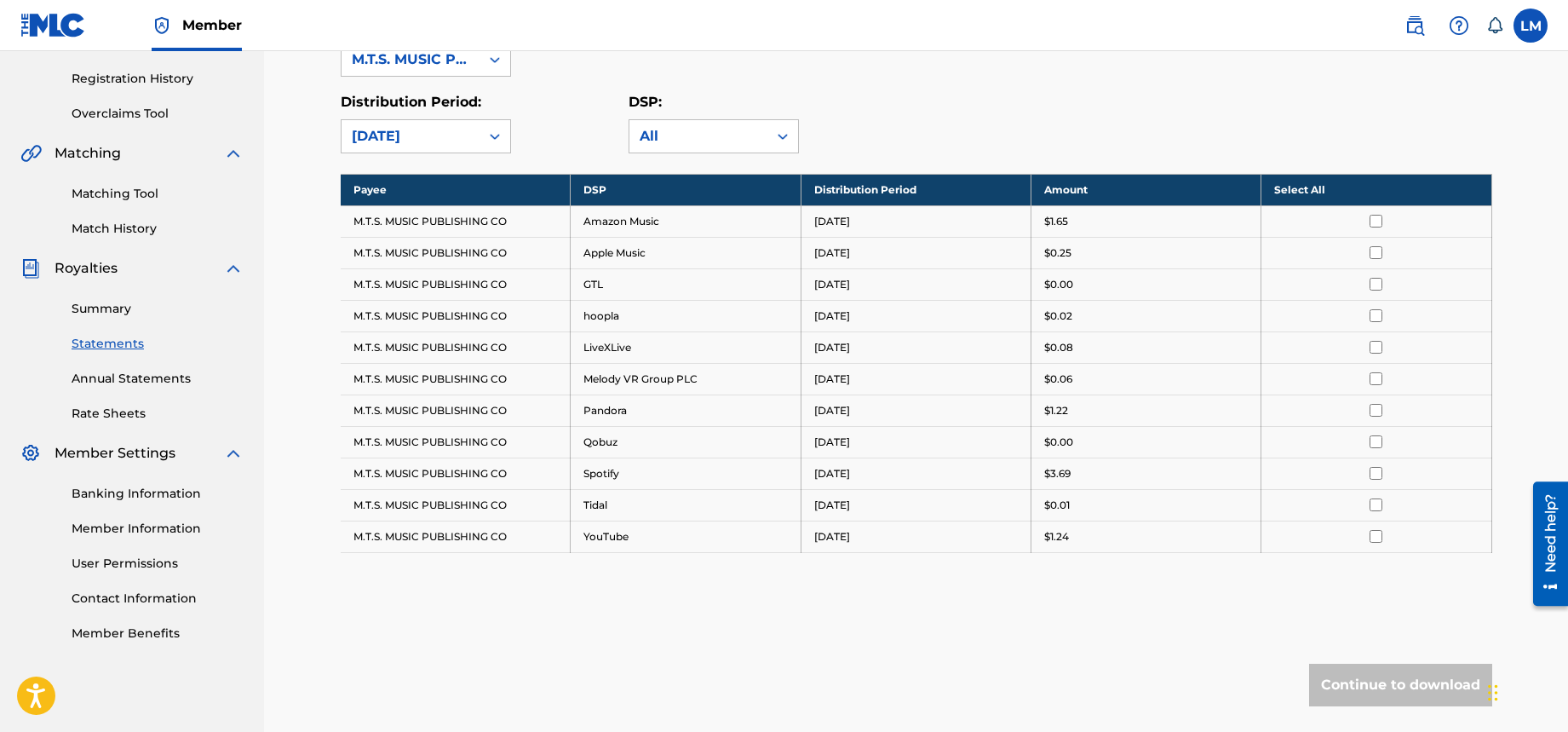
click at [844, 26] on nav "Member LM LM LANDA MACDONALD macdonald.landa.p.35@gmail.com Notification Prefer…" at bounding box center [784, 26] width 1568 height 51
click at [363, 632] on div "Royalty Statements Select your desired payee from the Payee drop-down menu. The…" at bounding box center [916, 278] width 1152 height 992
drag, startPoint x: 314, startPoint y: 448, endPoint x: 325, endPoint y: 520, distance: 72.8
click at [321, 451] on div "Royalty Statements Select your desired payee from the Payee drop-down menu. The…" at bounding box center [916, 257] width 1304 height 1035
click at [119, 226] on link "Match History" at bounding box center [157, 229] width 172 height 18
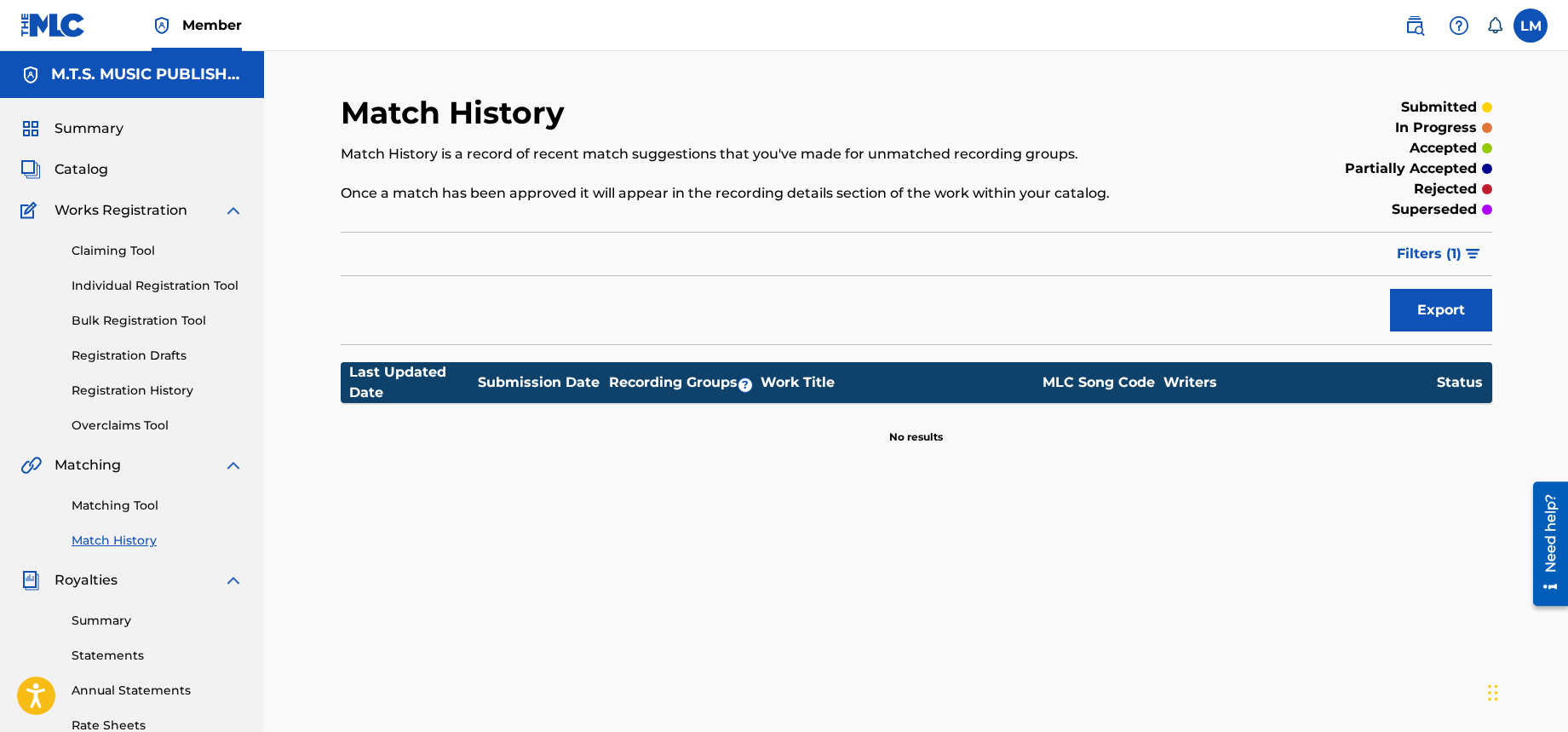
click at [144, 506] on link "Matching Tool" at bounding box center [157, 505] width 172 height 18
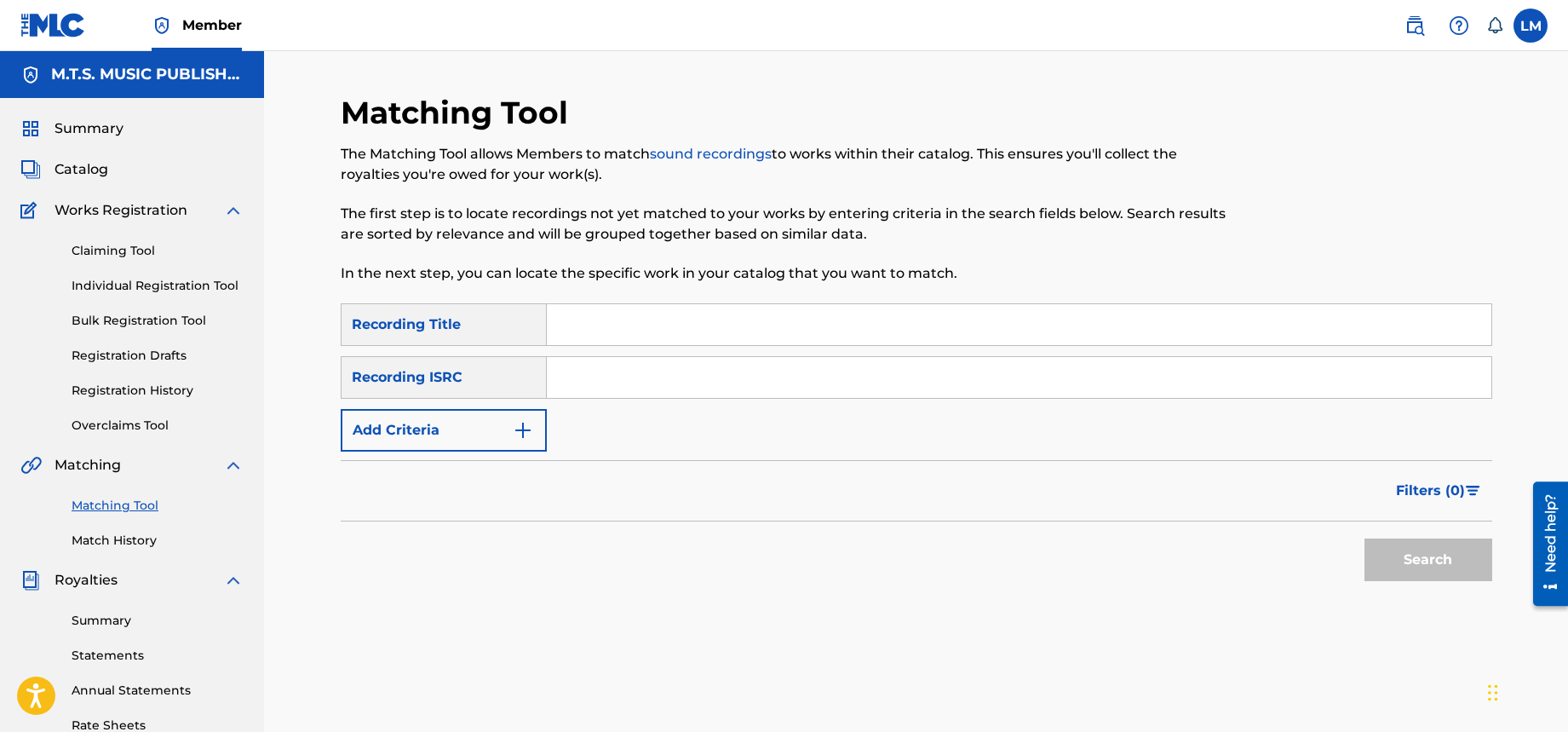
click at [303, 583] on div "Matching Tool The Matching Tool allows Members to match sound recordings to wor…" at bounding box center [916, 512] width 1304 height 923
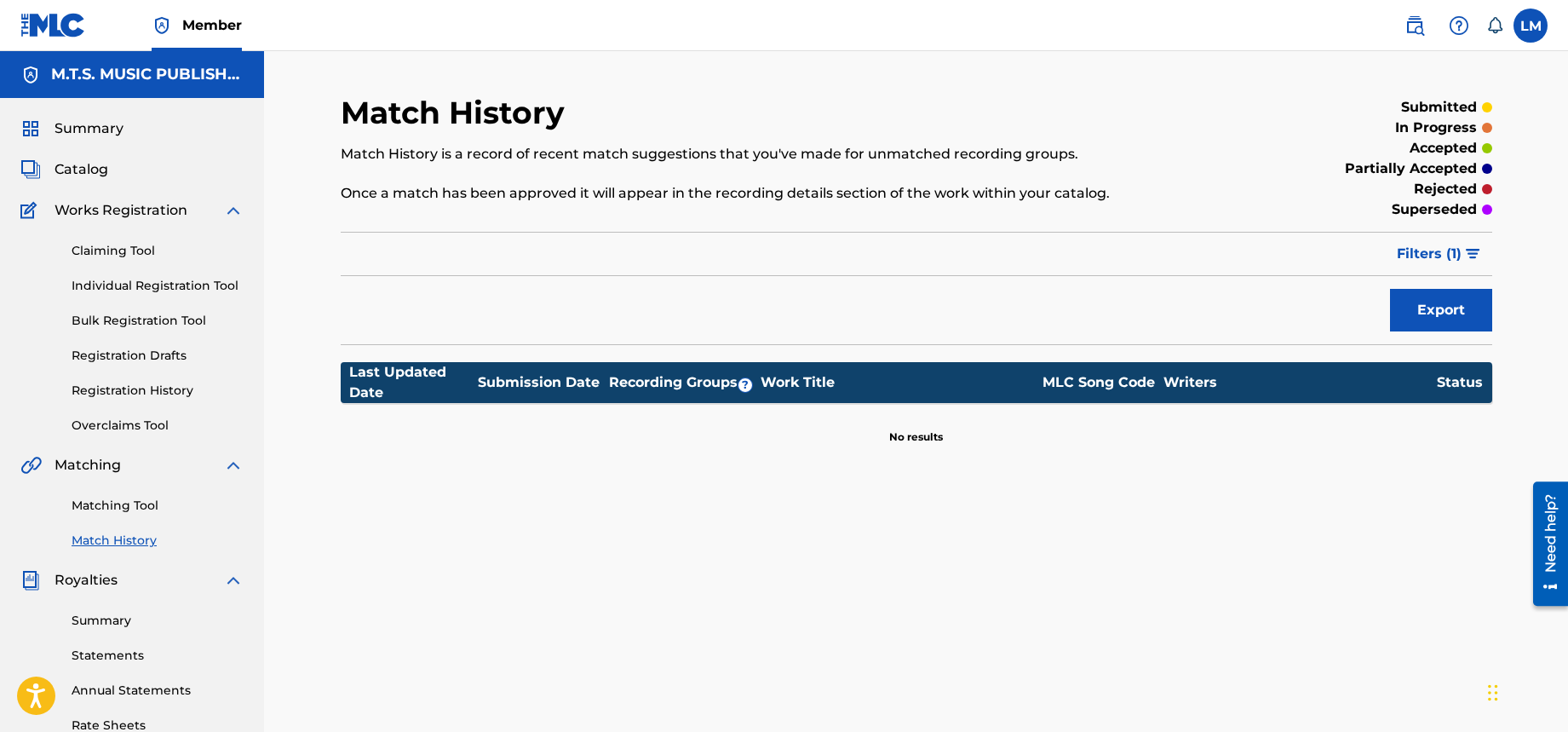
click at [289, 522] on div "Match History Match History is a record of recent match suggestions that you've…" at bounding box center [916, 512] width 1304 height 923
click at [290, 424] on div "Match History Match History is a record of recent match suggestions that you've…" at bounding box center [916, 512] width 1304 height 923
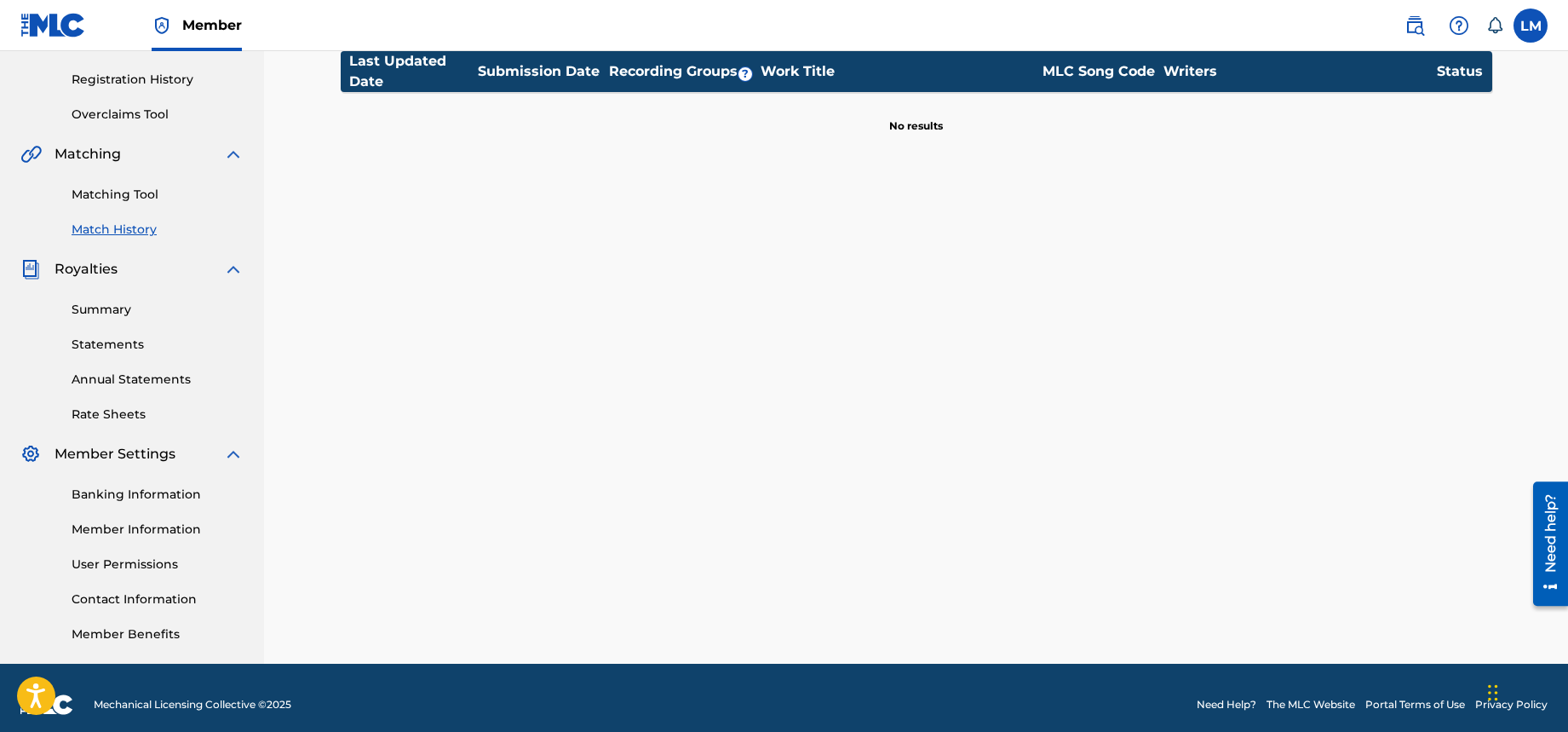
scroll to position [324, 0]
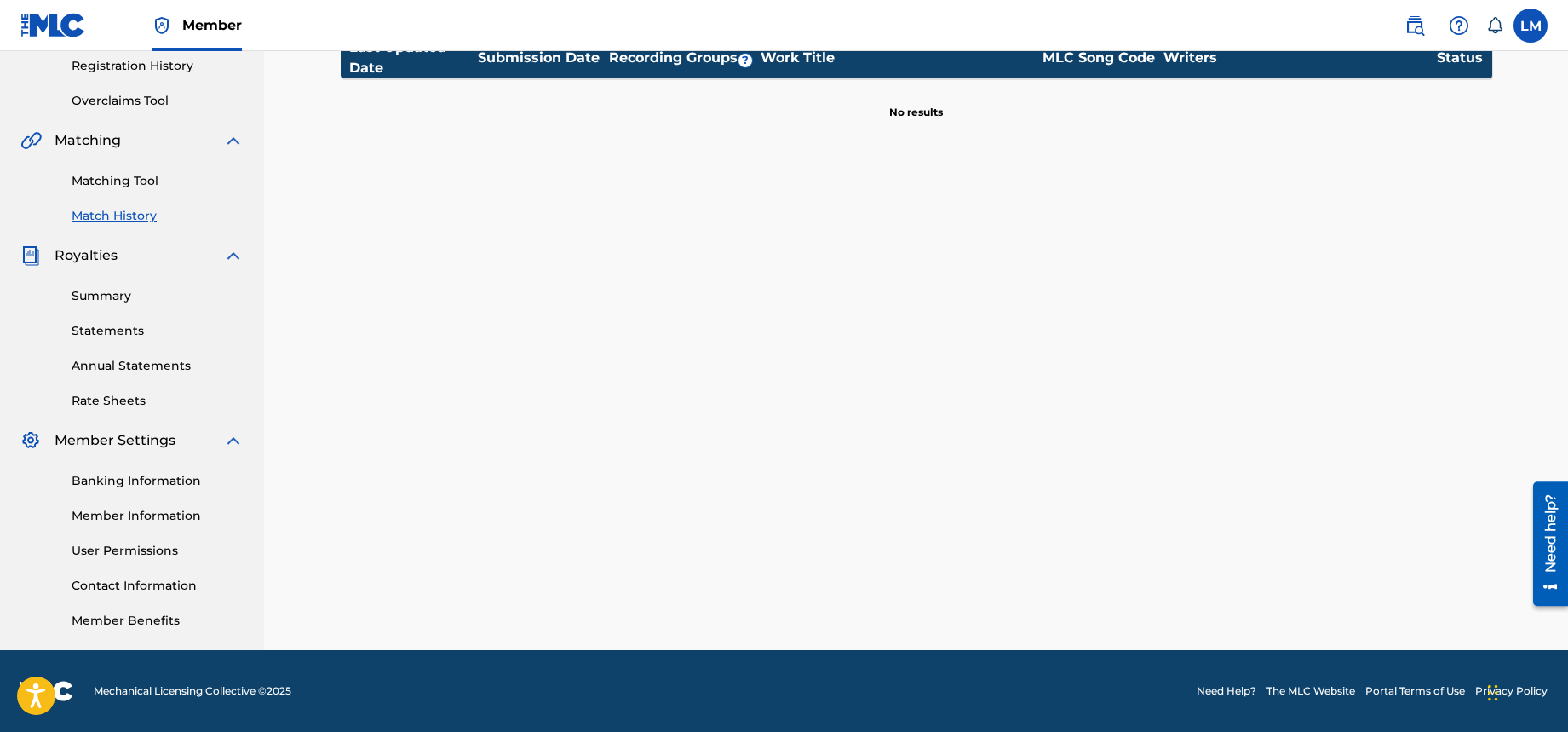
drag, startPoint x: 1569, startPoint y: 279, endPoint x: 9, endPoint y: 38, distance: 1578.5
click at [302, 212] on div "Match History Match History is a record of recent match suggestions that you've…" at bounding box center [916, 188] width 1304 height 923
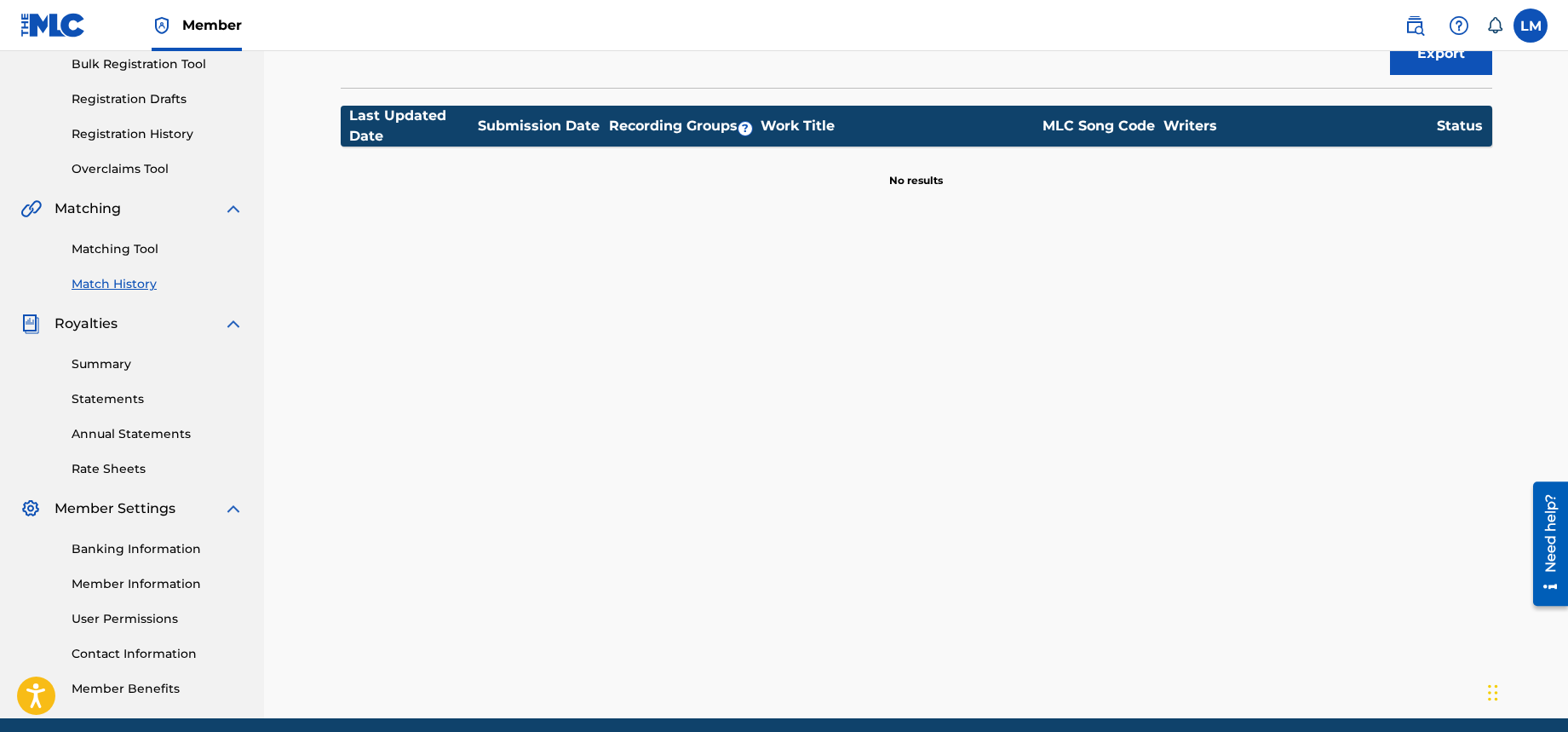
scroll to position [242, 0]
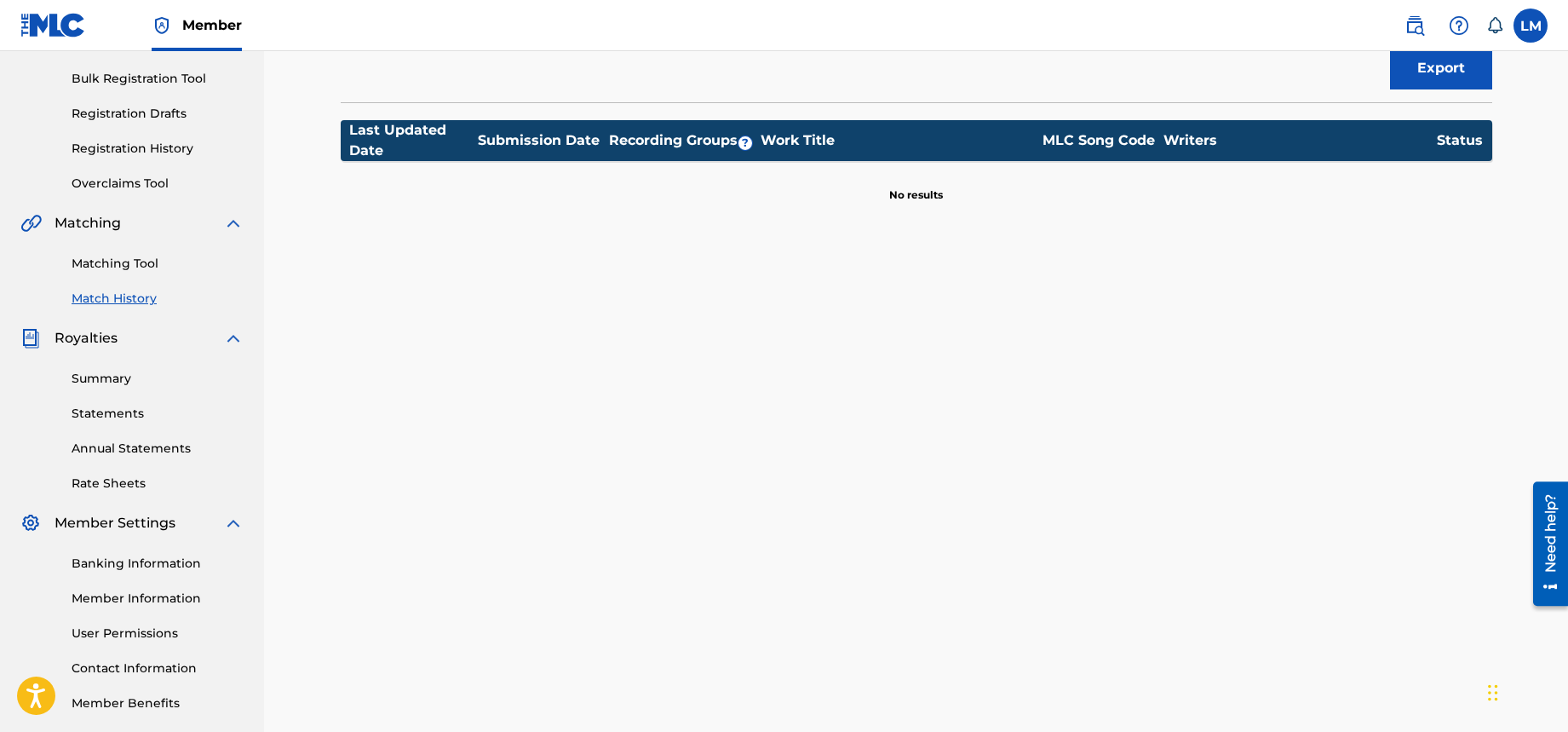
click at [140, 669] on link "Contact Information" at bounding box center [157, 668] width 172 height 18
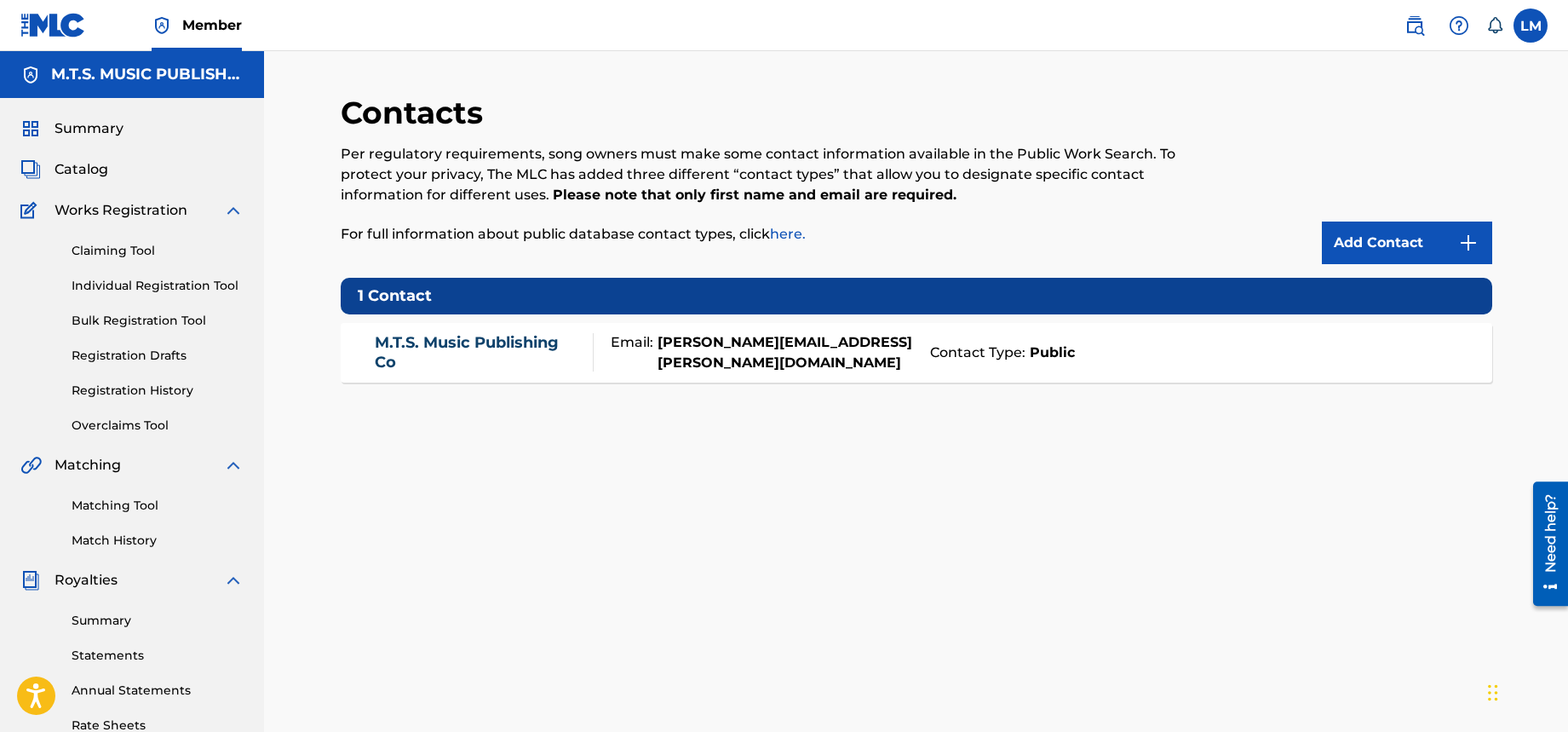
click at [635, 505] on div "Contacts Per regulatory requirements, song owners must make some contact inform…" at bounding box center [916, 534] width 1152 height 880
click at [1135, 15] on nav "Member LM LM LANDA MACDONALD macdonald.landa.p.35@gmail.com Notification Prefer…" at bounding box center [784, 26] width 1568 height 51
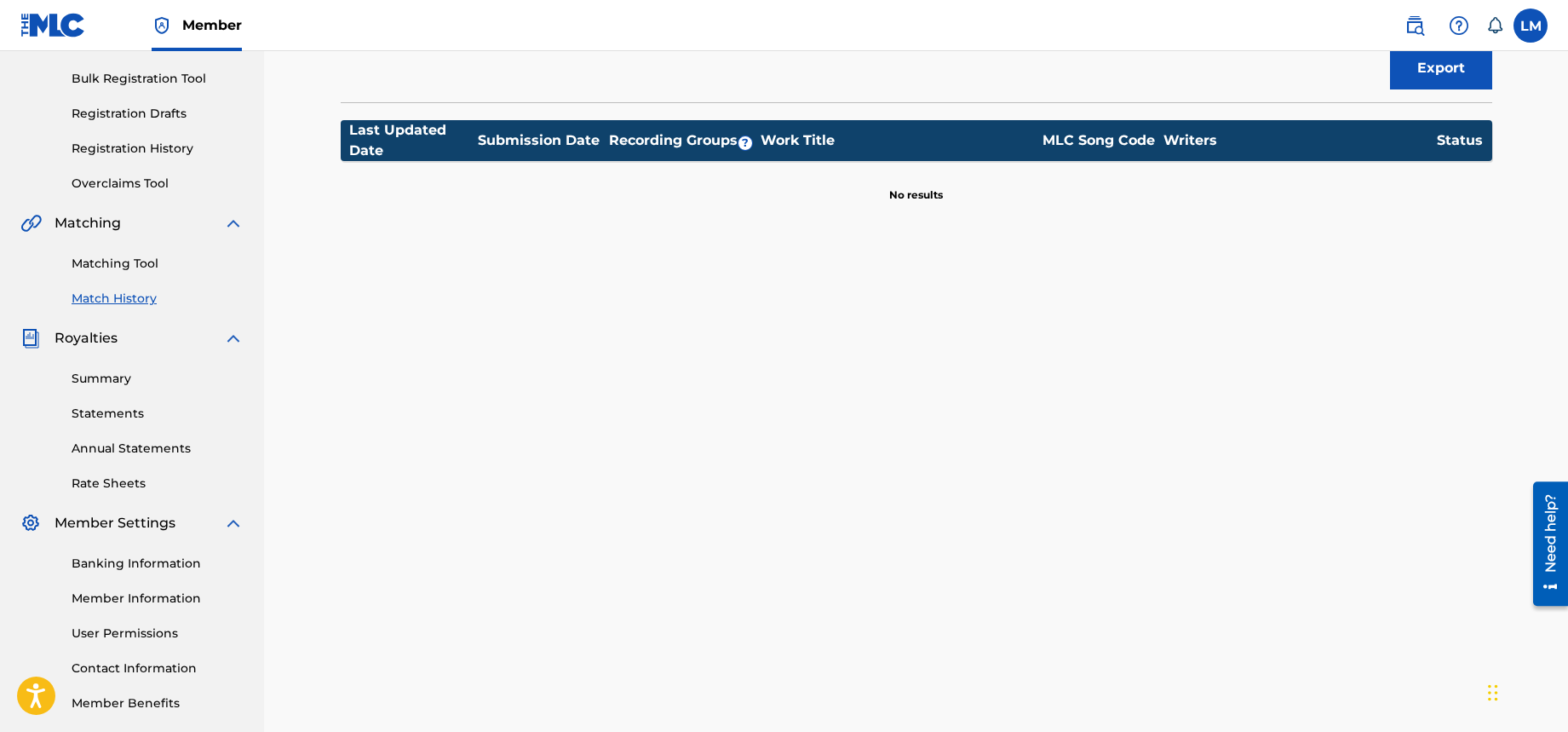
click at [1567, 318] on div "Match History Match History is a record of recent match suggestions that you've…" at bounding box center [916, 270] width 1304 height 923
drag, startPoint x: 1567, startPoint y: 318, endPoint x: 1581, endPoint y: 226, distance: 93.1
click at [1567, 226] on html "Accessibility Screen-Reader Guide, Feedback, and Issue Reporting | New window M…" at bounding box center [784, 124] width 1568 height 732
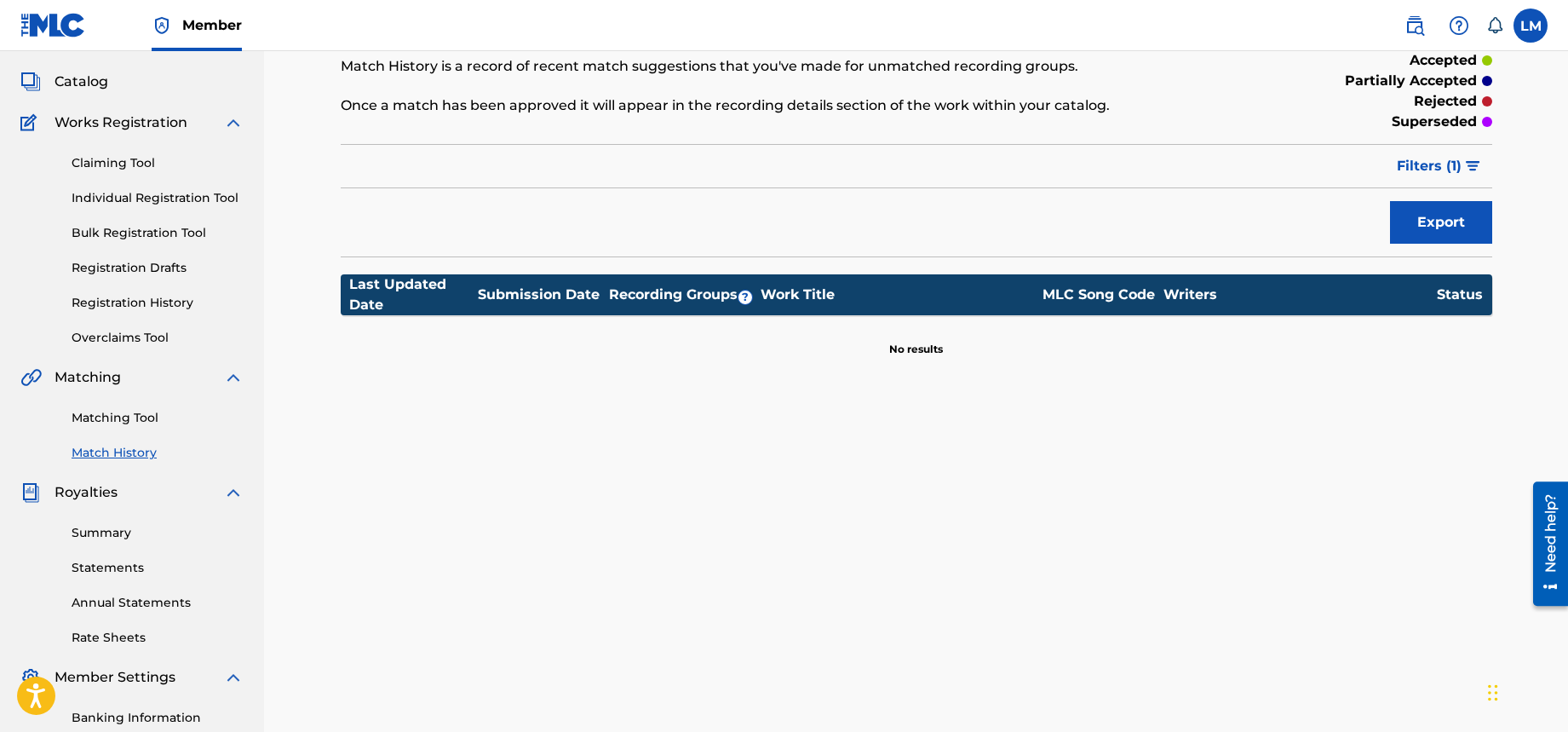
scroll to position [0, 0]
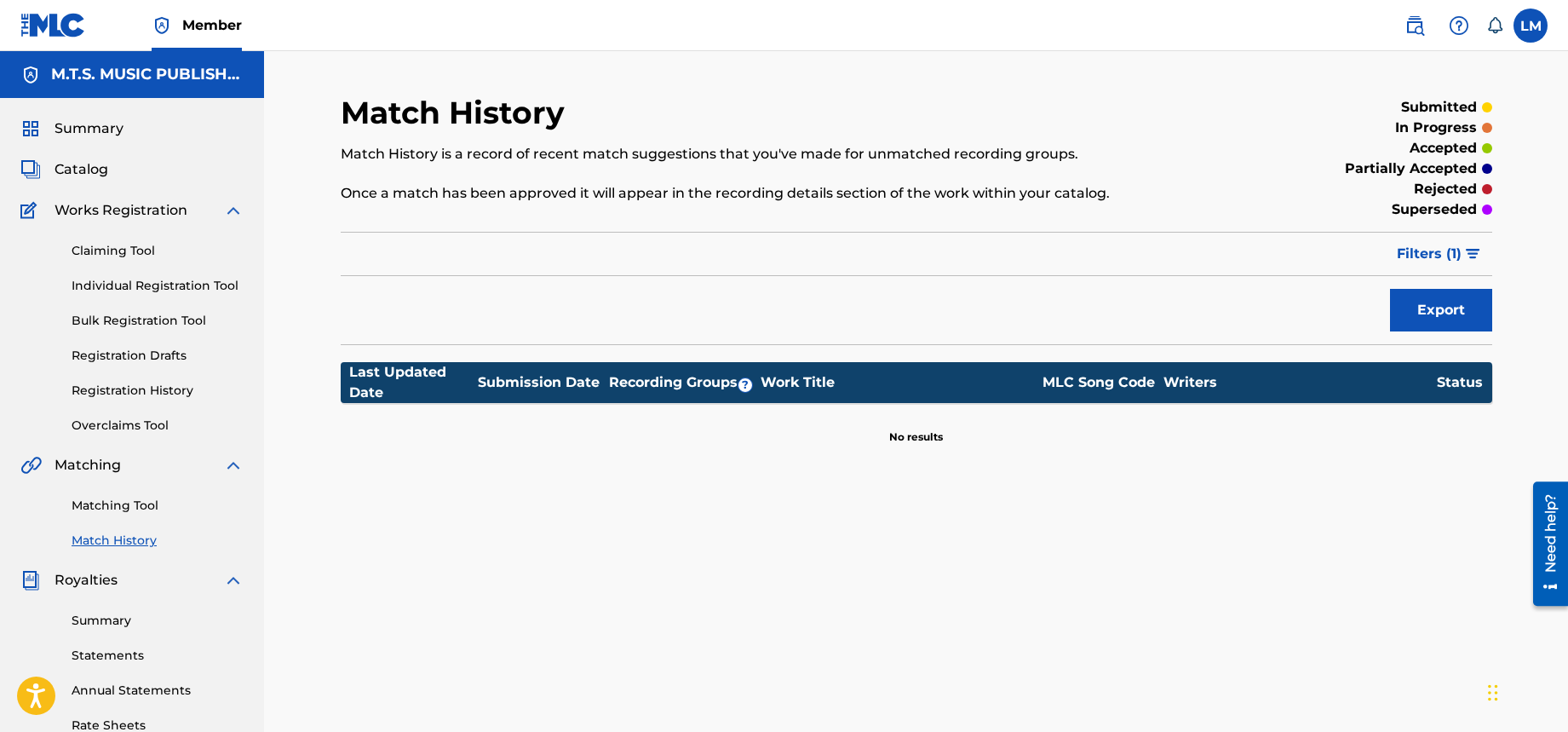
click at [605, 494] on div "Match History Match History is a record of recent match suggestions that you've…" at bounding box center [917, 534] width 1193 height 880
click at [92, 126] on span "Summary" at bounding box center [89, 129] width 69 height 21
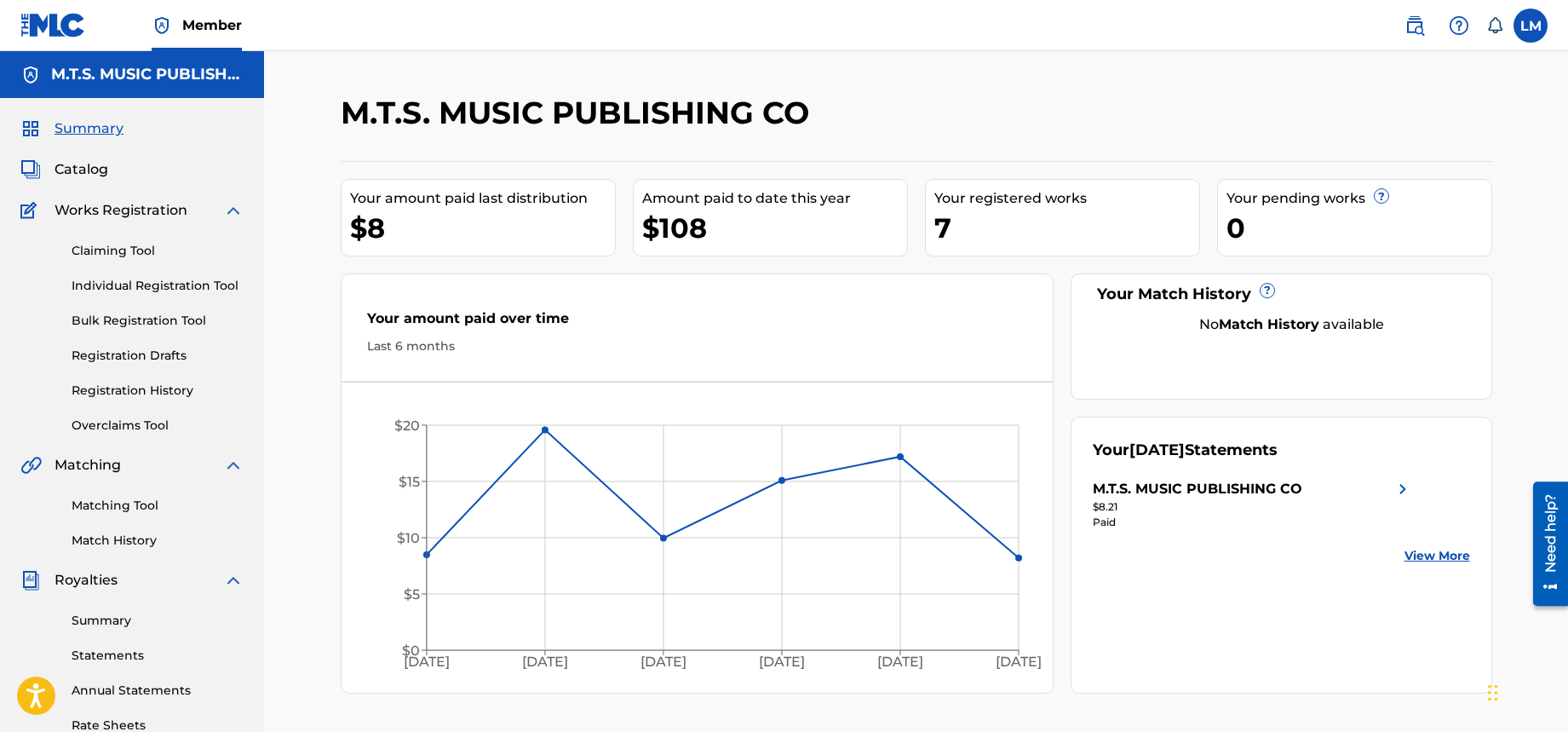
click at [517, 24] on nav "Member LM LM LANDA MACDONALD macdonald.landa.p.35@gmail.com Notification Prefer…" at bounding box center [784, 26] width 1568 height 51
click at [1153, 83] on div "M.T.S. MUSIC PUBLISHING CO Your amount paid last distribution $8 Amount paid to…" at bounding box center [916, 512] width 1304 height 923
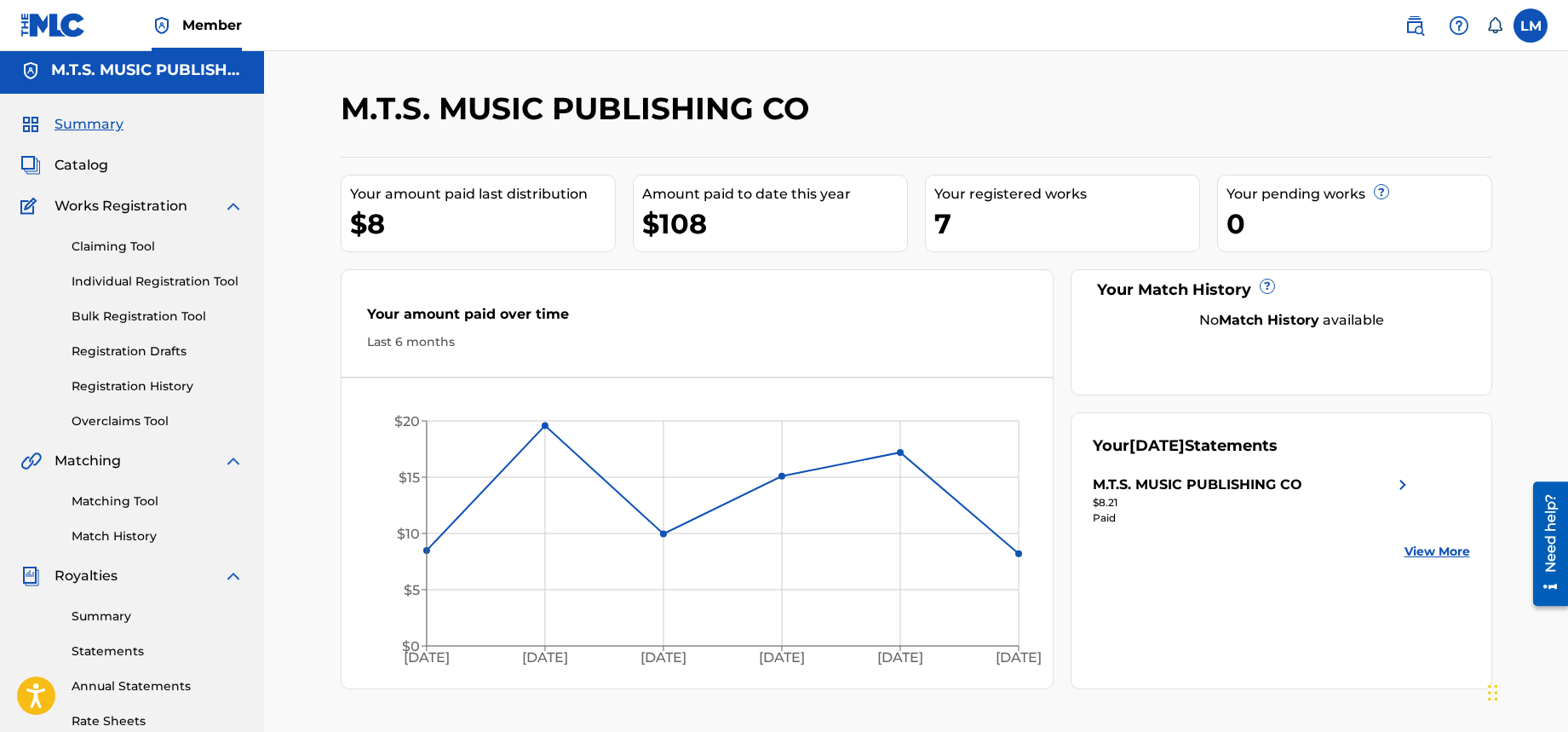
scroll to position [3, 0]
click at [951, 49] on nav "Member LM LM LANDA MACDONALD macdonald.landa.p.35@gmail.com Notification Prefer…" at bounding box center [784, 26] width 1568 height 51
click at [301, 206] on div "M.T.S. MUSIC PUBLISHING CO Your amount paid last distribution $8 Amount paid to…" at bounding box center [916, 509] width 1304 height 923
click at [301, 86] on div "M.T.S. MUSIC PUBLISHING CO Your amount paid last distribution $8 Amount paid to…" at bounding box center [916, 509] width 1304 height 923
click at [298, 71] on div "M.T.S. MUSIC PUBLISHING CO Your amount paid last distribution $8 Amount paid to…" at bounding box center [916, 509] width 1304 height 923
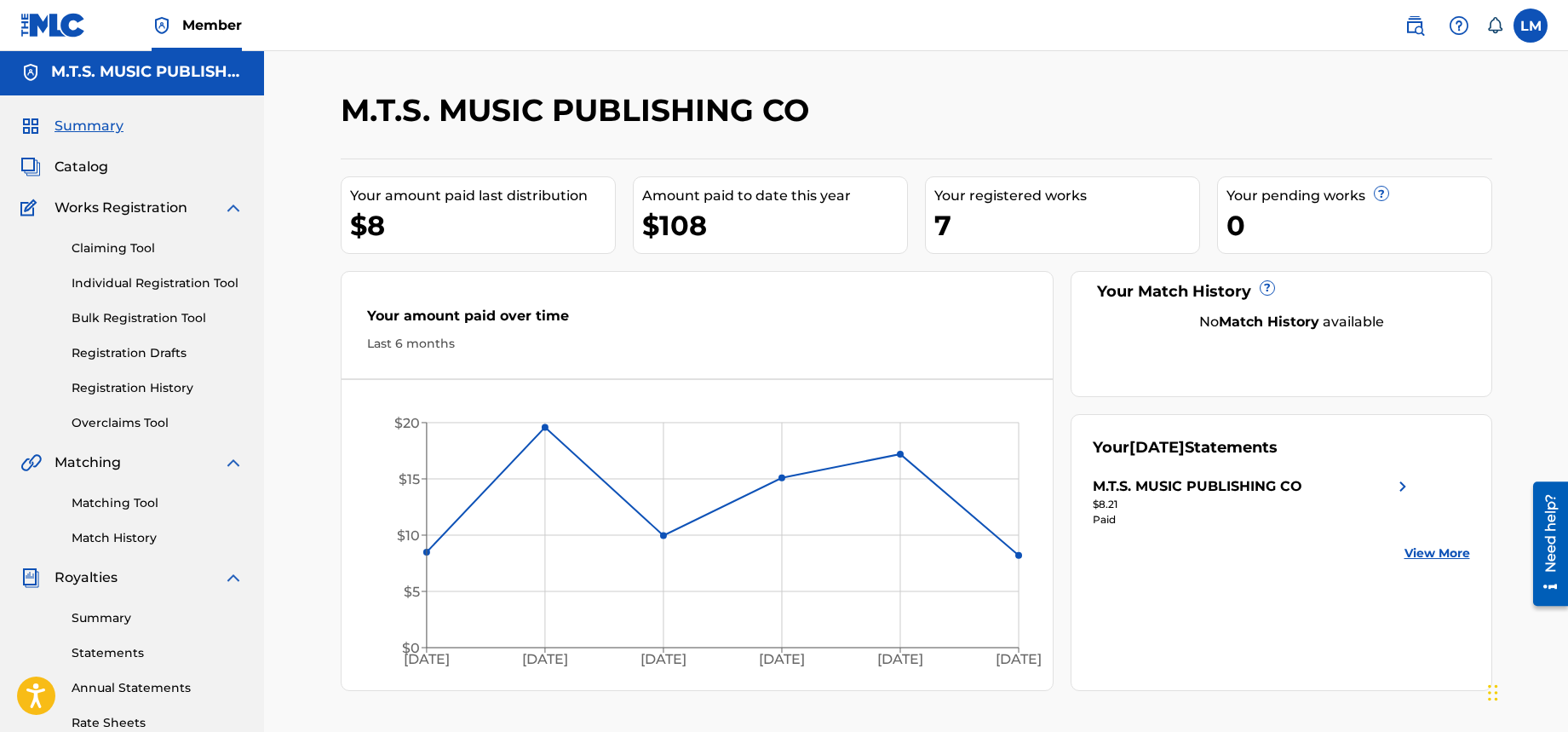
click at [799, 25] on nav "Member LM LM LANDA MACDONALD macdonald.landa.p.35@gmail.com Notification Prefer…" at bounding box center [784, 26] width 1568 height 51
click at [1532, 27] on label at bounding box center [1530, 26] width 34 height 34
click at [1530, 26] on input "LM LANDA MACDONALD macdonald.landa.p.35@gmail.com Notification Preferences Prof…" at bounding box center [1530, 26] width 0 height 0
click at [1373, 242] on p "Log out" at bounding box center [1366, 240] width 40 height 15
click at [1530, 26] on input "LM LANDA MACDONALD macdonald.landa.p.35@gmail.com Notification Preferences Prof…" at bounding box center [1530, 26] width 0 height 0
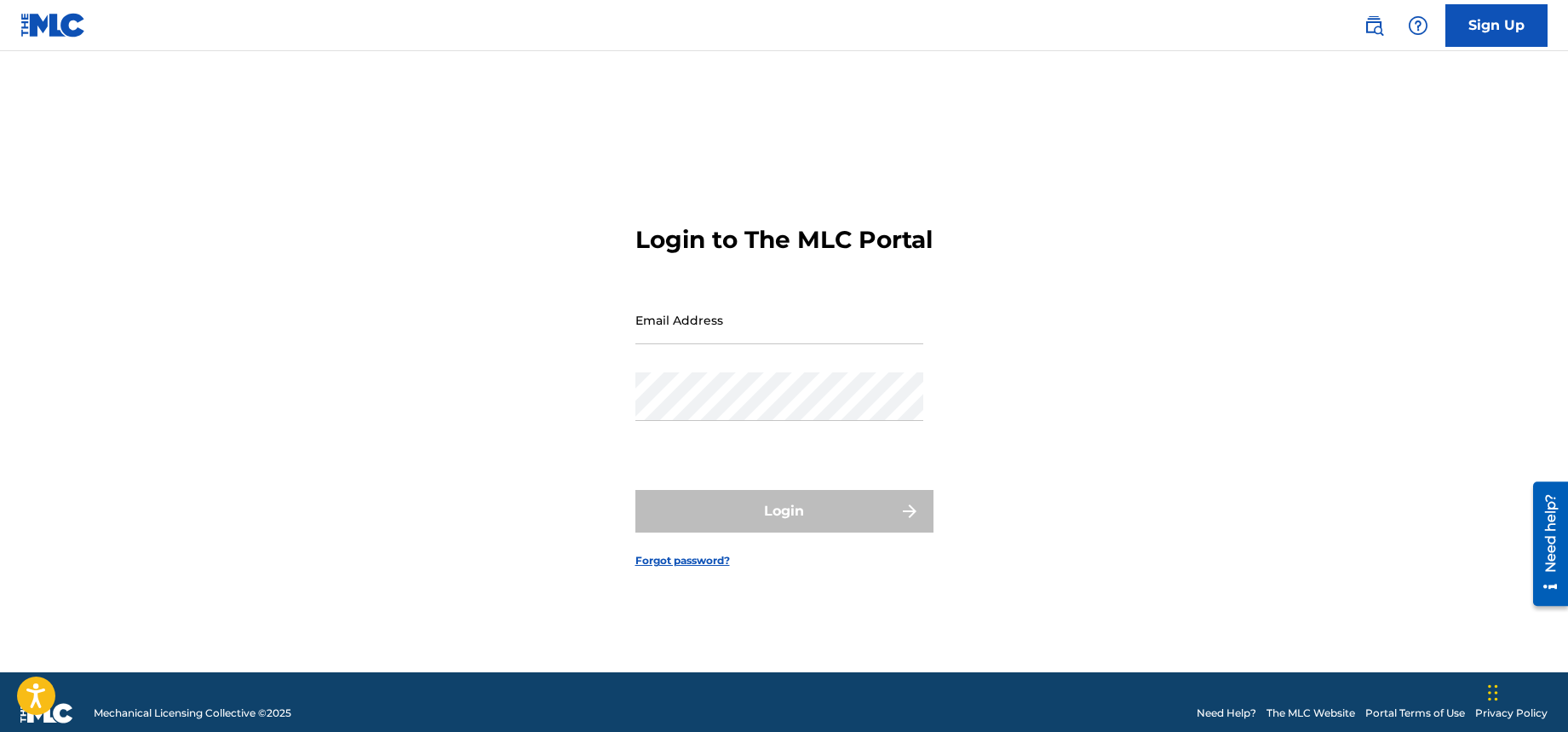
click at [1183, 83] on main "Login to The MLC Portal Email Address Password Login Forgot password?" at bounding box center [784, 362] width 1568 height 621
